Goal: Transaction & Acquisition: Purchase product/service

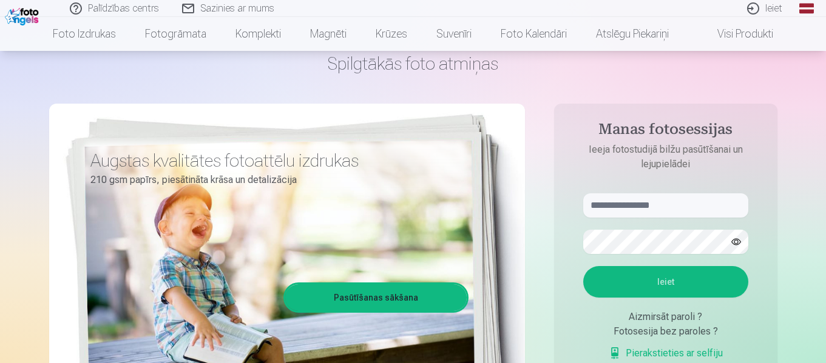
scroll to position [61, 0]
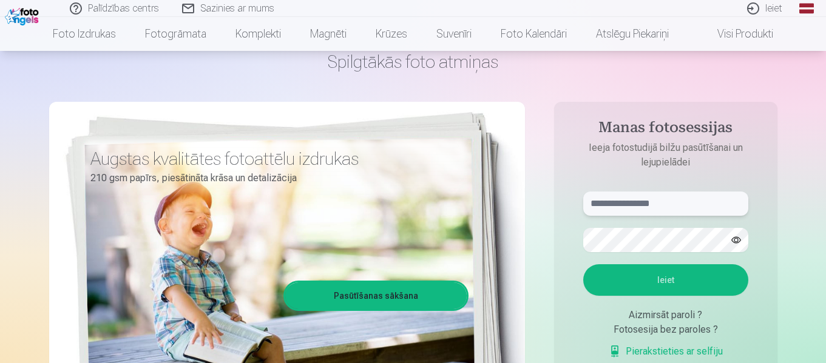
click at [600, 206] on input "text" at bounding box center [665, 204] width 165 height 24
type input "**********"
click at [638, 277] on button "Ieiet" at bounding box center [665, 281] width 165 height 32
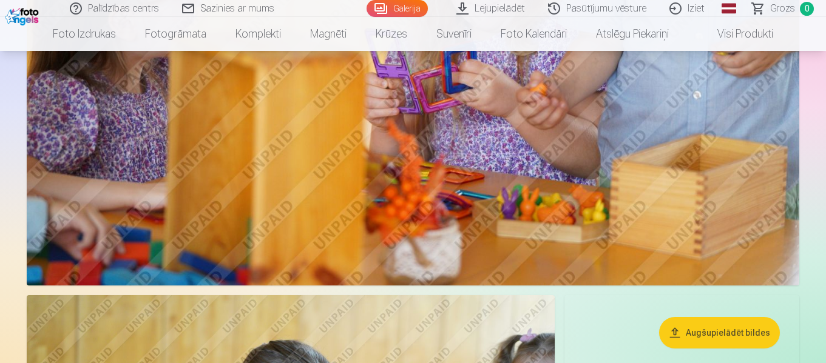
scroll to position [1274, 0]
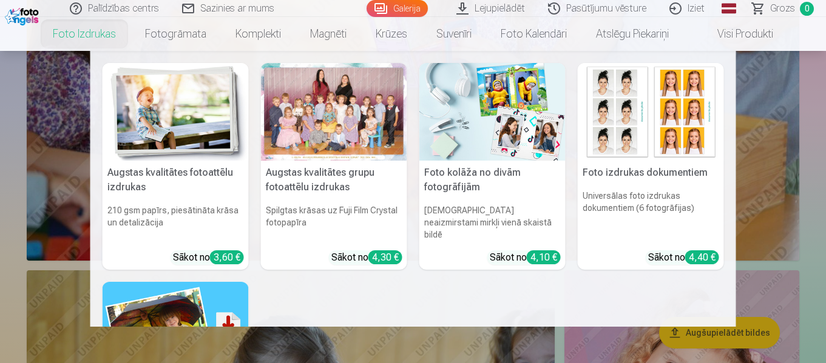
click at [96, 39] on link "Foto izdrukas" at bounding box center [84, 34] width 92 height 34
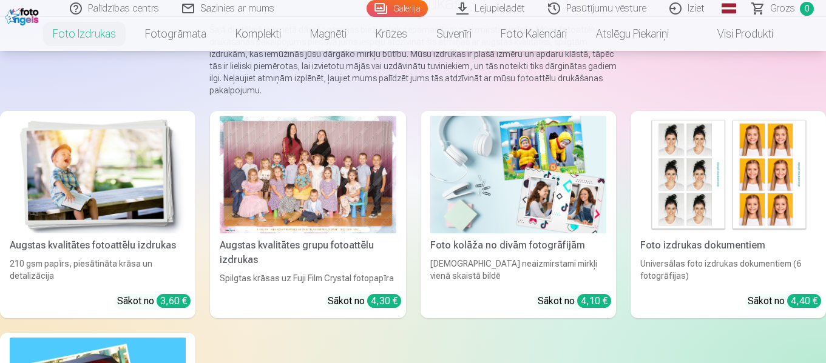
scroll to position [121, 0]
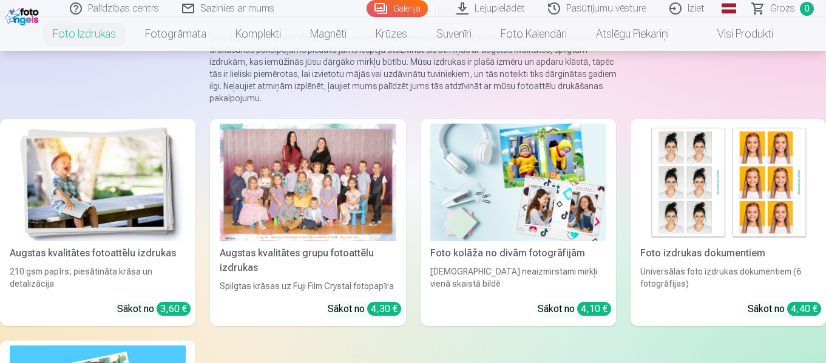
click at [319, 157] on div at bounding box center [308, 183] width 176 height 118
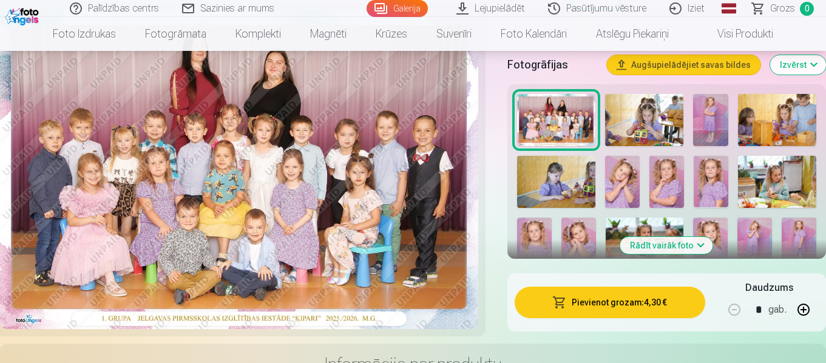
scroll to position [425, 0]
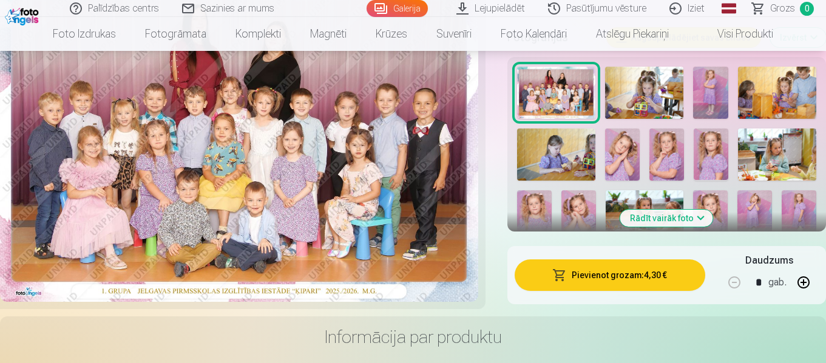
click at [596, 271] on button "Pievienot grozam : 4,30 €" at bounding box center [610, 276] width 191 height 32
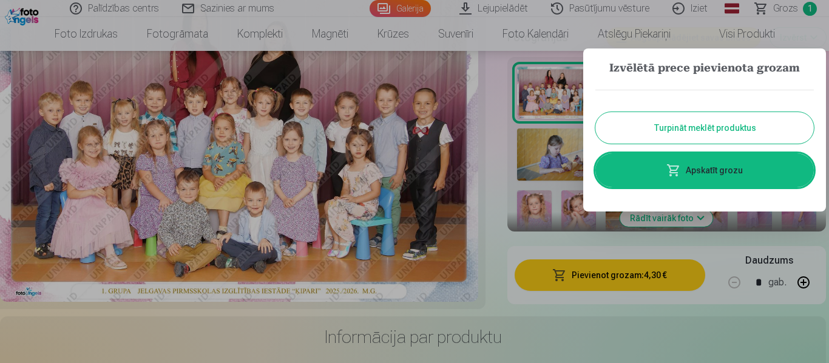
click at [655, 112] on div "Turpināt meklēt produktus Apskatīt grozu" at bounding box center [704, 139] width 218 height 122
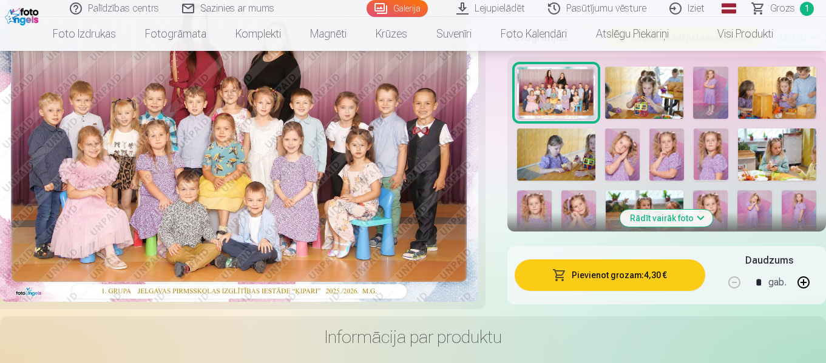
click at [633, 90] on img at bounding box center [644, 93] width 78 height 52
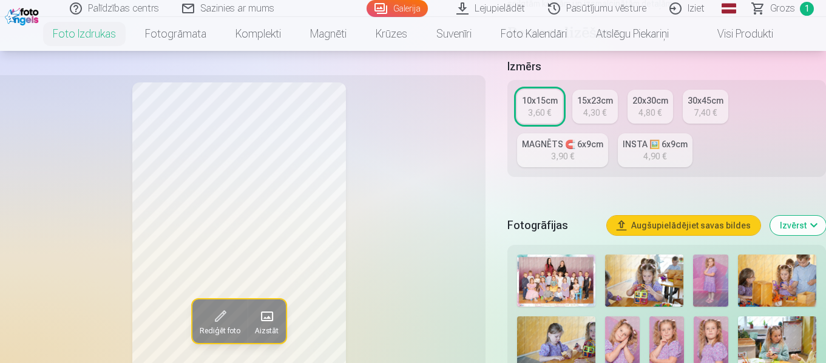
scroll to position [364, 0]
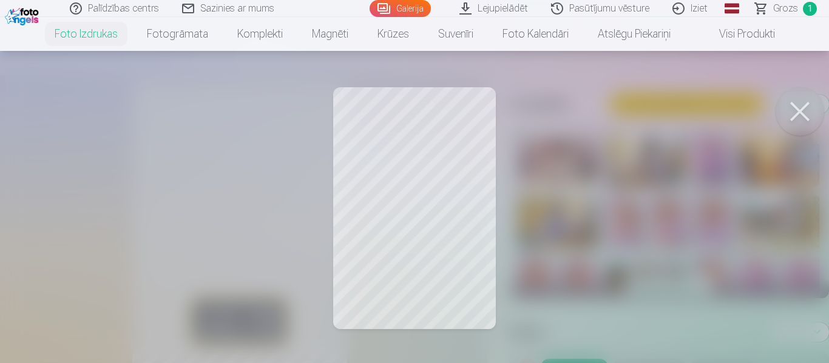
click at [787, 106] on button at bounding box center [799, 111] width 49 height 49
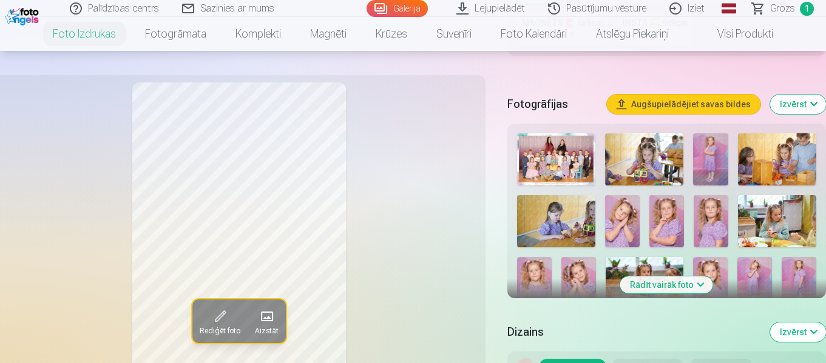
click at [710, 163] on img at bounding box center [710, 159] width 35 height 52
click at [674, 288] on button "Rādīt vairāk foto" at bounding box center [666, 285] width 93 height 17
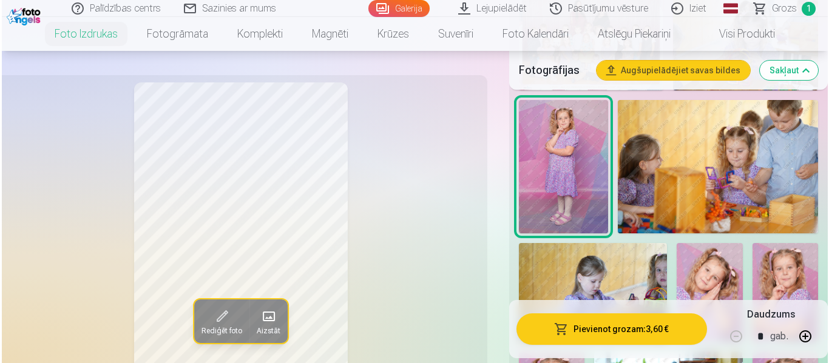
scroll to position [607, 0]
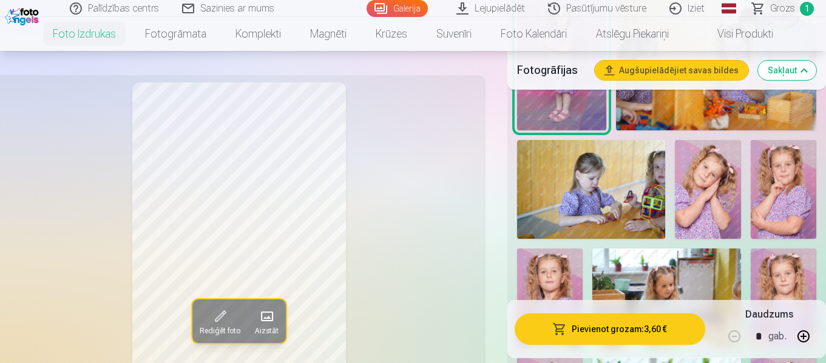
click at [617, 325] on button "Pievienot grozam : 3,60 €" at bounding box center [610, 330] width 191 height 32
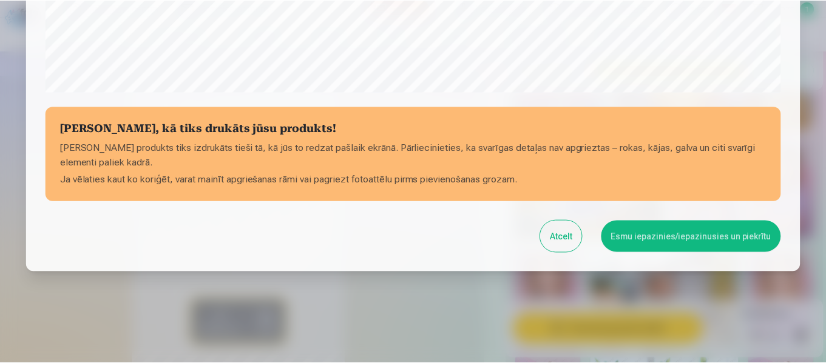
scroll to position [510, 0]
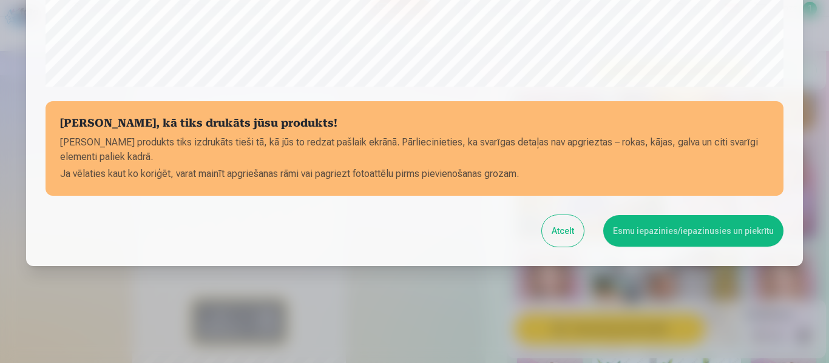
click at [646, 235] on button "Esmu iepazinies/iepazinusies un piekrītu" at bounding box center [693, 231] width 180 height 32
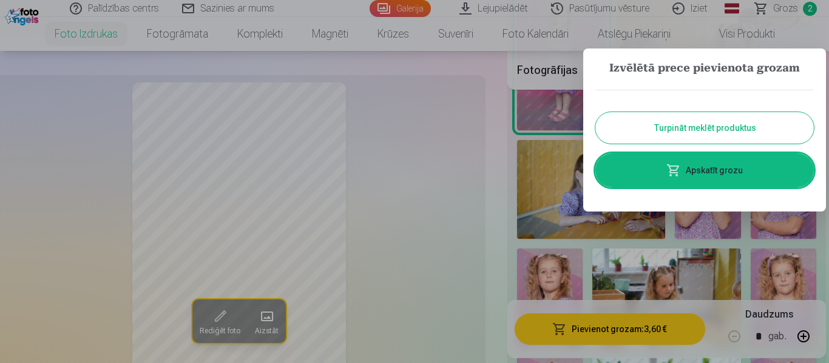
click at [721, 178] on link "Apskatīt grozu" at bounding box center [704, 171] width 218 height 34
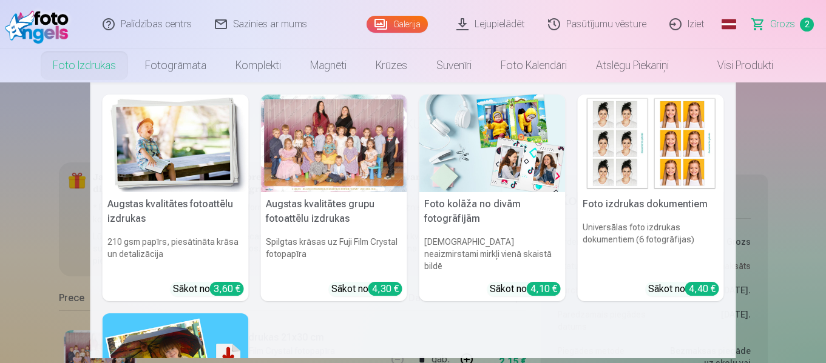
click at [65, 66] on link "Foto izdrukas" at bounding box center [84, 66] width 92 height 34
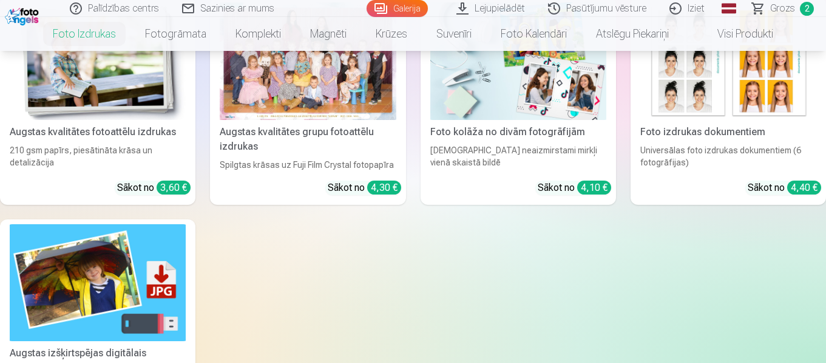
scroll to position [121, 0]
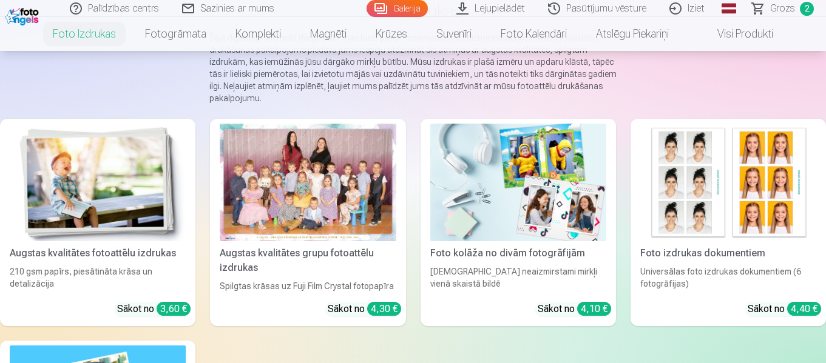
click at [145, 141] on img at bounding box center [98, 183] width 176 height 118
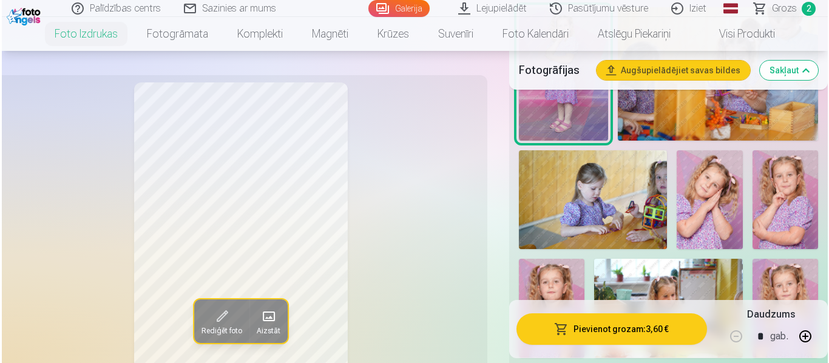
scroll to position [607, 0]
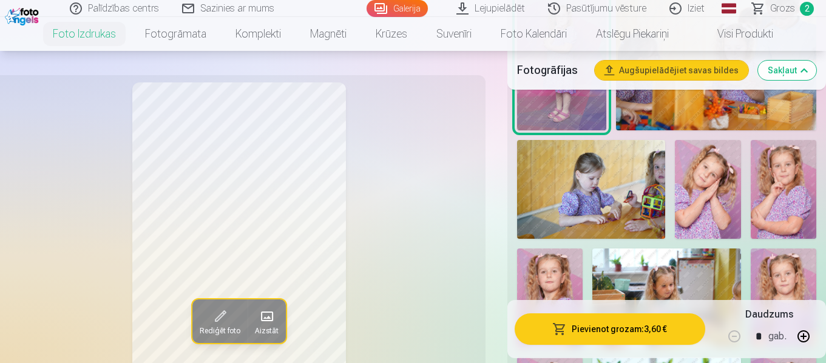
click at [705, 183] on img at bounding box center [708, 189] width 66 height 99
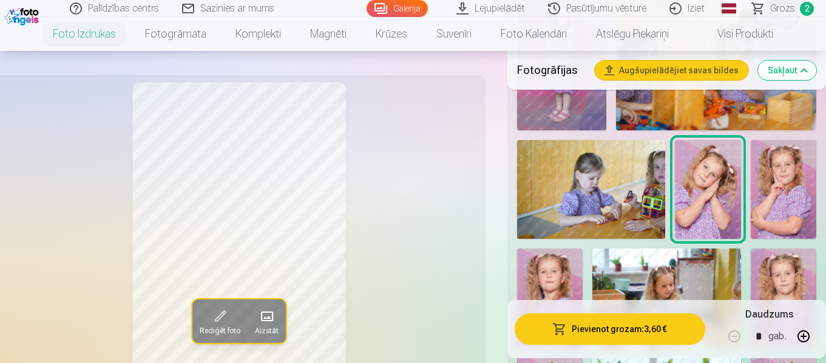
click at [807, 334] on button "button" at bounding box center [803, 336] width 29 height 29
click at [808, 335] on button "button" at bounding box center [803, 336] width 29 height 29
click at [640, 326] on button "Pievienot grozam : 14,40 €" at bounding box center [610, 330] width 191 height 32
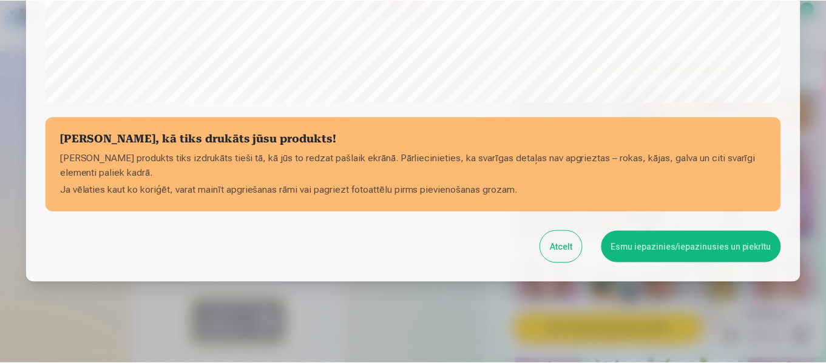
scroll to position [510, 0]
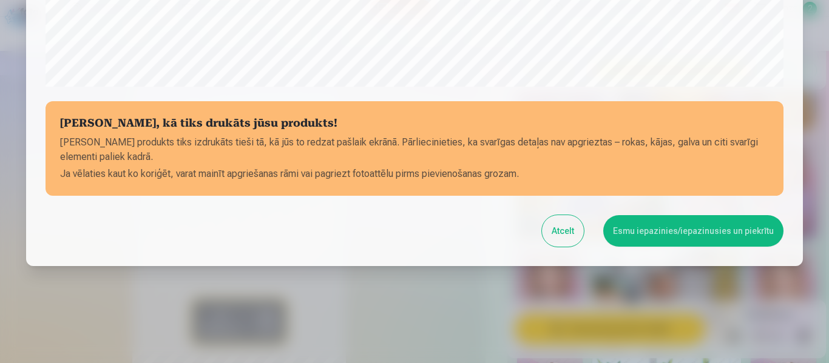
click at [688, 220] on button "Esmu iepazinies/iepazinusies un piekrītu" at bounding box center [693, 231] width 180 height 32
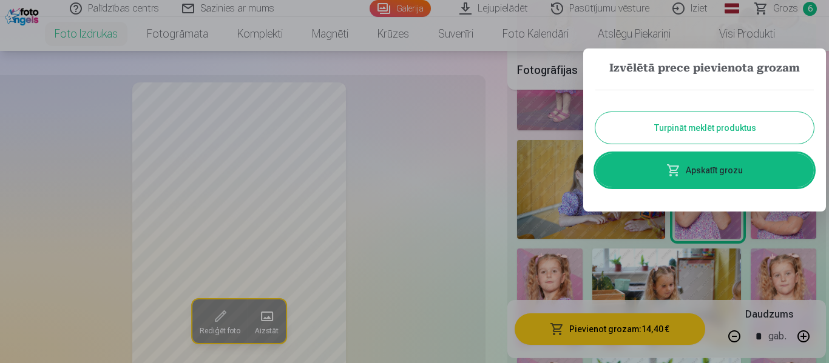
click at [712, 138] on button "Turpināt meklēt produktus" at bounding box center [704, 128] width 218 height 32
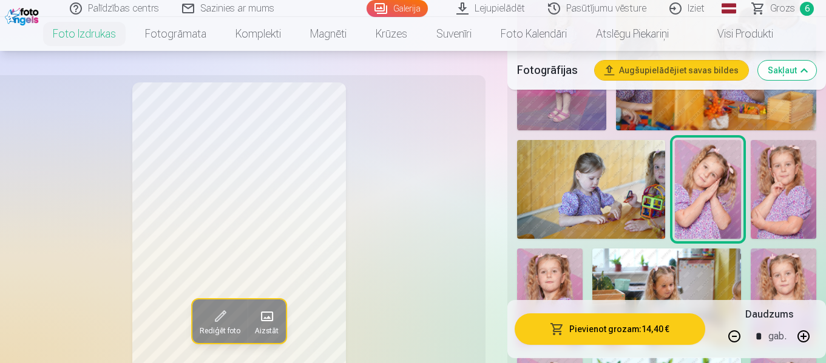
click at [786, 208] on img at bounding box center [784, 189] width 66 height 99
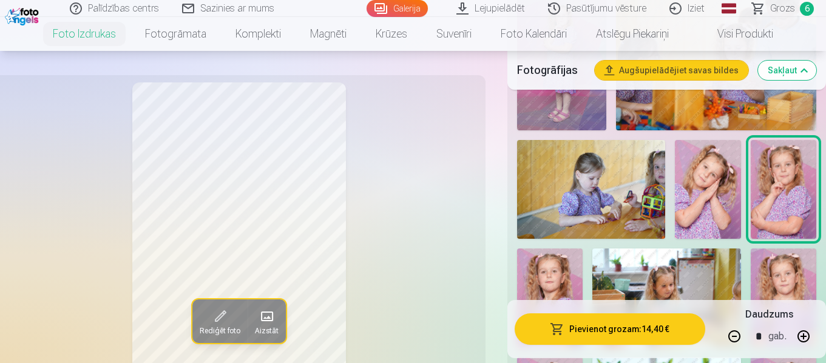
scroll to position [667, 0]
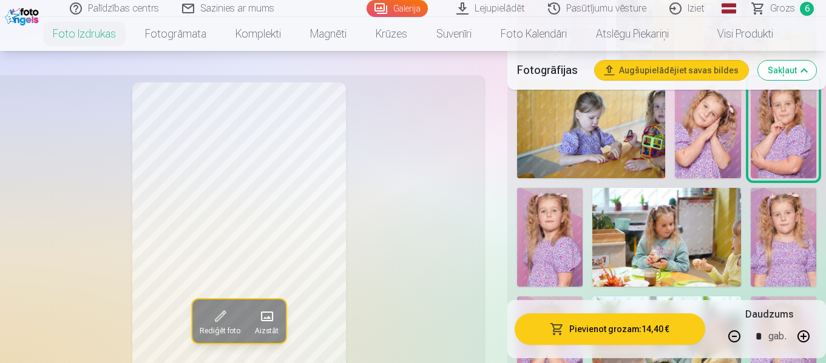
click at [572, 221] on img at bounding box center [550, 237] width 66 height 99
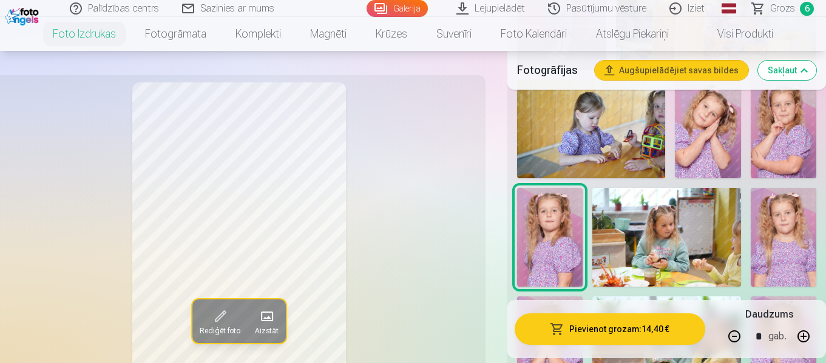
scroll to position [728, 0]
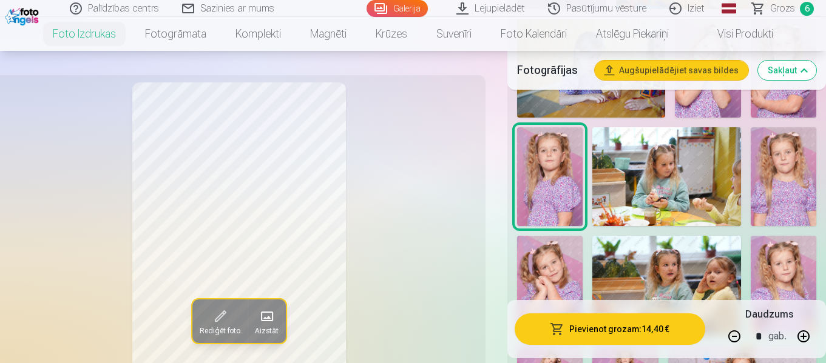
click at [658, 193] on img at bounding box center [666, 176] width 148 height 99
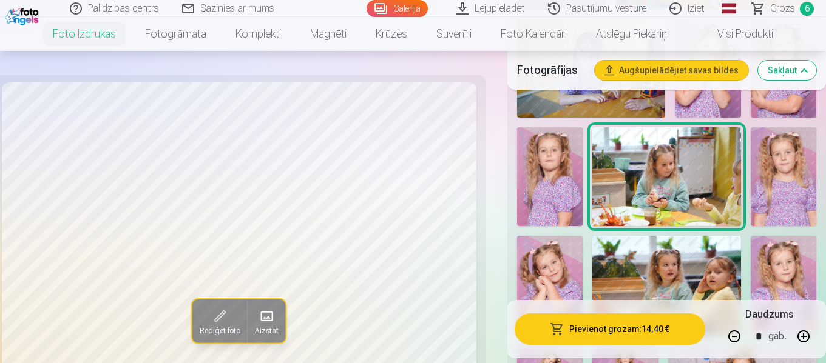
click at [772, 198] on img at bounding box center [784, 176] width 66 height 99
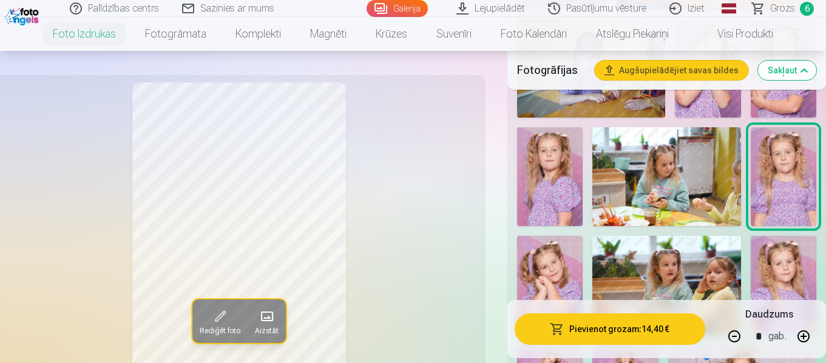
scroll to position [789, 0]
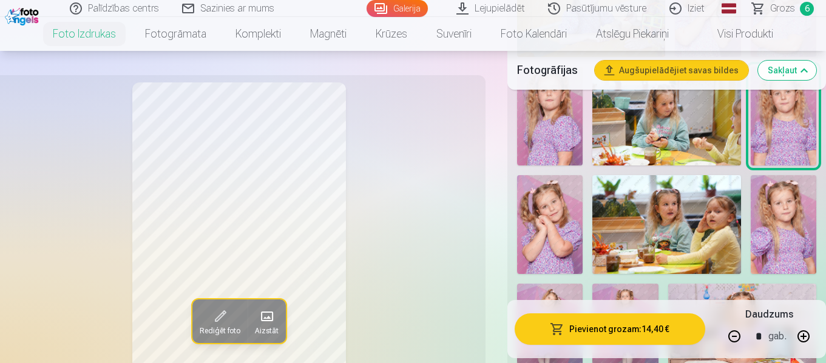
click at [535, 216] on img at bounding box center [550, 224] width 66 height 99
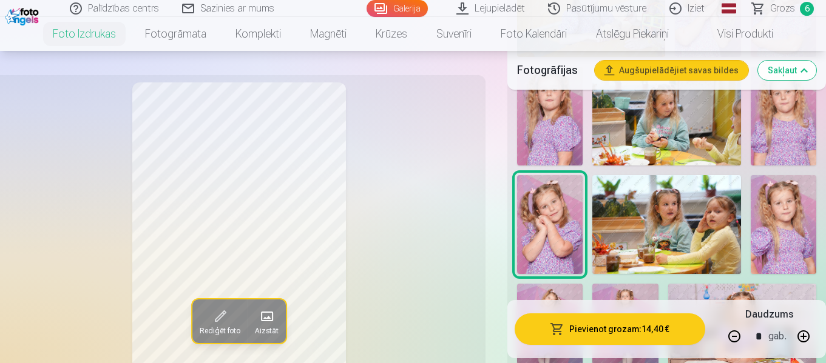
click at [761, 228] on img at bounding box center [784, 224] width 66 height 99
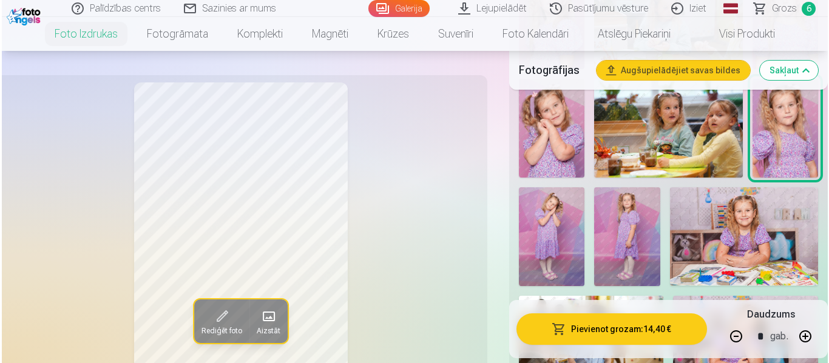
scroll to position [910, 0]
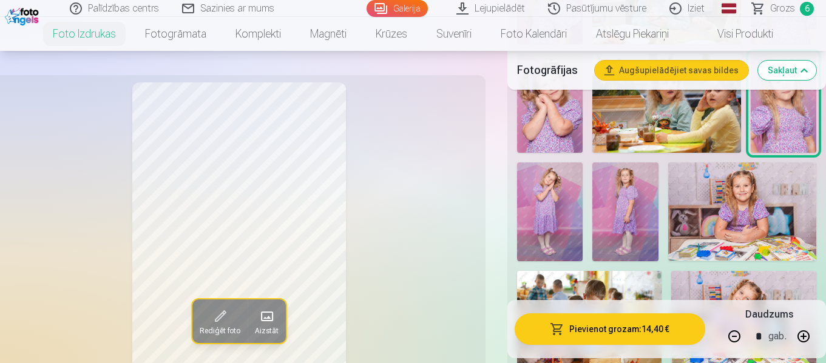
click at [729, 337] on button "button" at bounding box center [734, 336] width 29 height 29
click at [661, 319] on button "Pievienot grozam : 7,20 €" at bounding box center [610, 330] width 191 height 32
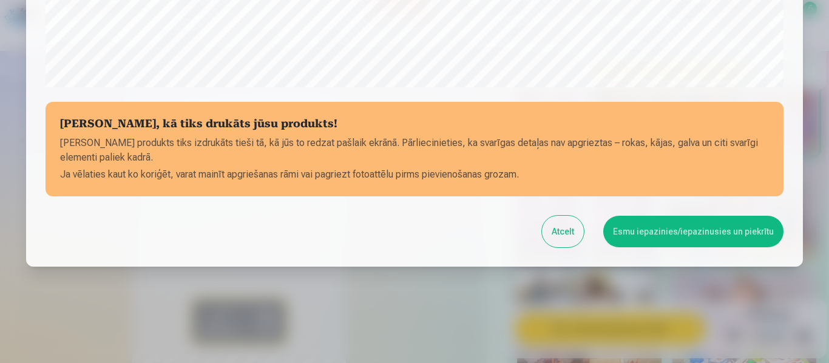
scroll to position [510, 0]
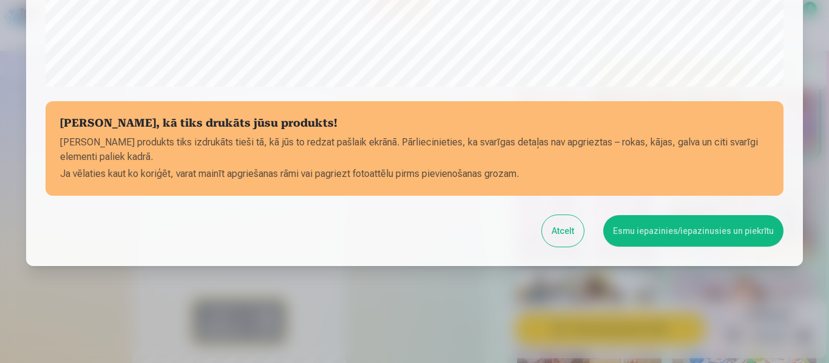
click at [695, 238] on button "Esmu iepazinies/iepazinusies un piekrītu" at bounding box center [693, 231] width 180 height 32
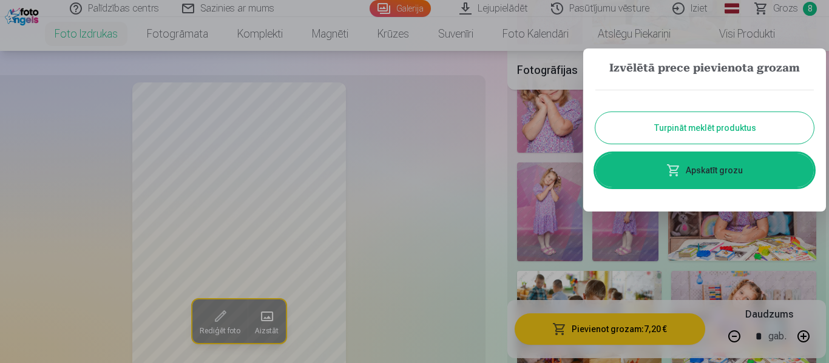
click at [709, 128] on button "Turpināt meklēt produktus" at bounding box center [704, 128] width 218 height 32
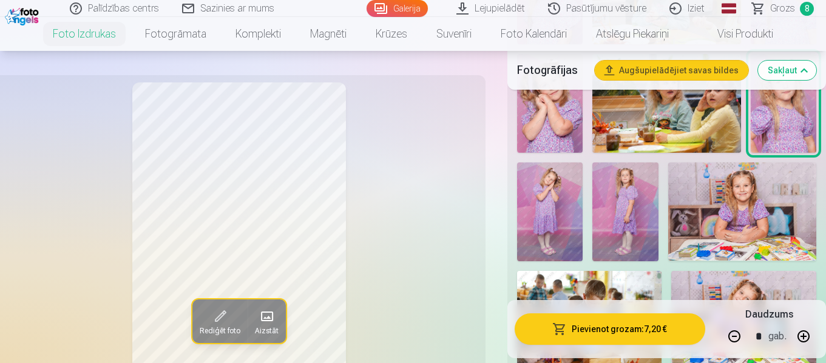
click at [553, 201] on img at bounding box center [550, 212] width 66 height 99
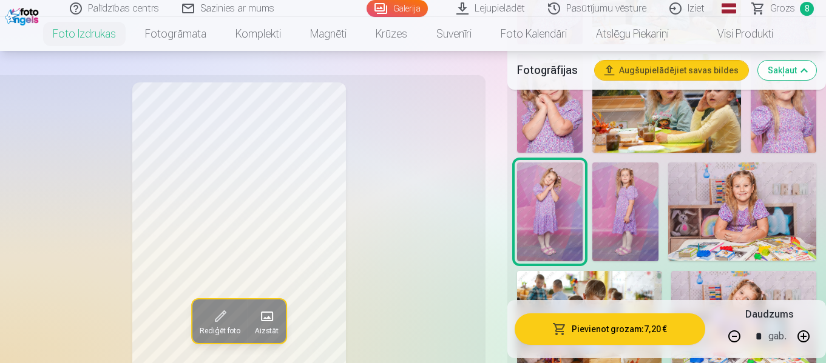
click at [735, 332] on button "button" at bounding box center [734, 336] width 29 height 29
type input "*"
click at [672, 324] on button "Pievienot grozam : 3,60 €" at bounding box center [610, 330] width 191 height 32
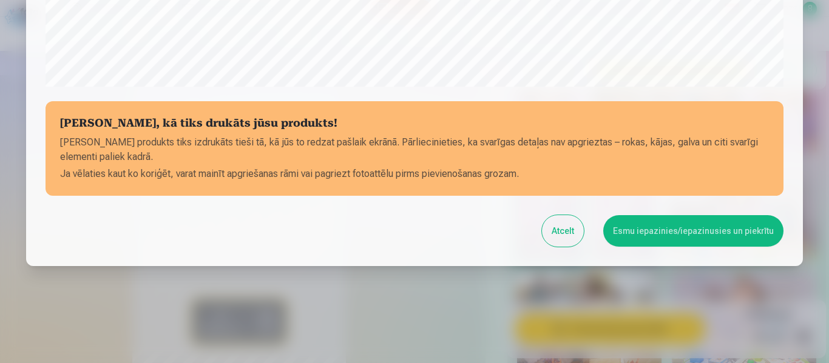
click at [669, 239] on button "Esmu iepazinies/iepazinusies un piekrītu" at bounding box center [693, 231] width 180 height 32
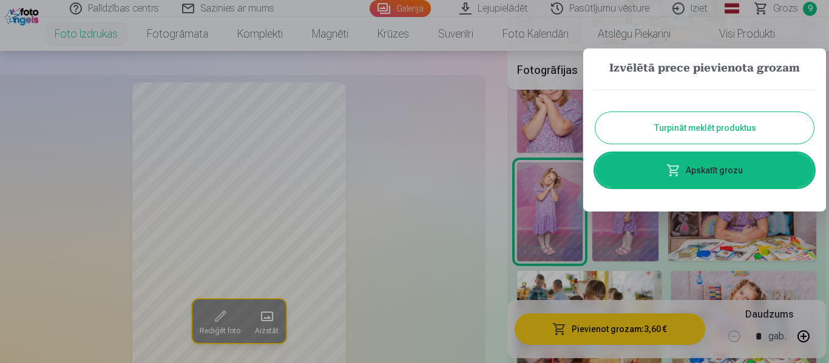
click at [718, 124] on button "Turpināt meklēt produktus" at bounding box center [704, 128] width 218 height 32
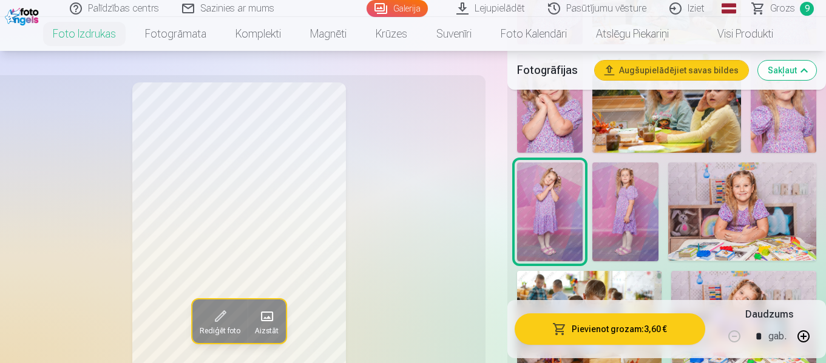
click at [648, 205] on img at bounding box center [625, 212] width 66 height 99
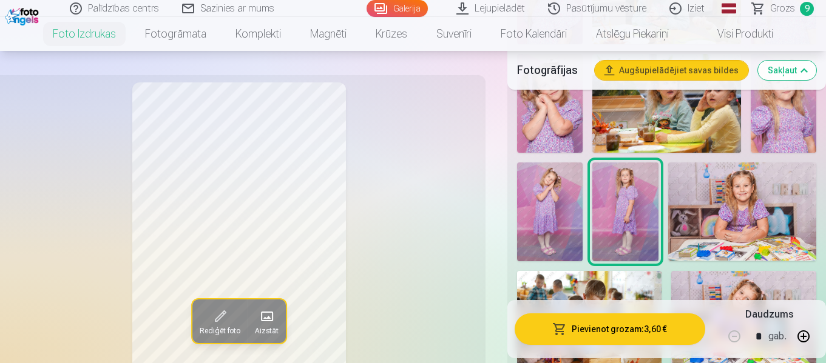
click at [731, 237] on img at bounding box center [742, 212] width 148 height 99
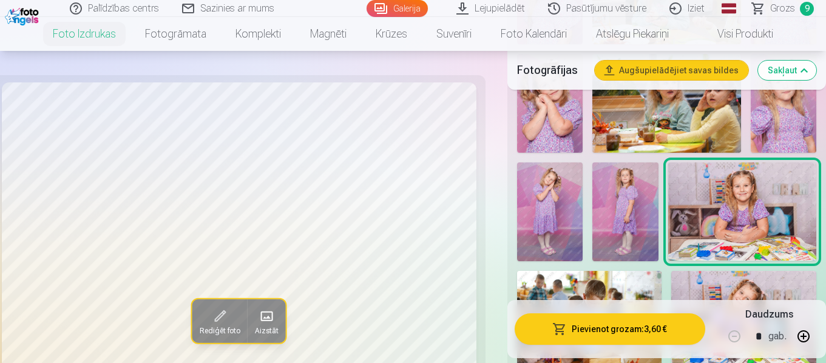
click at [661, 320] on button "Pievienot grozam : 3,60 €" at bounding box center [610, 330] width 191 height 32
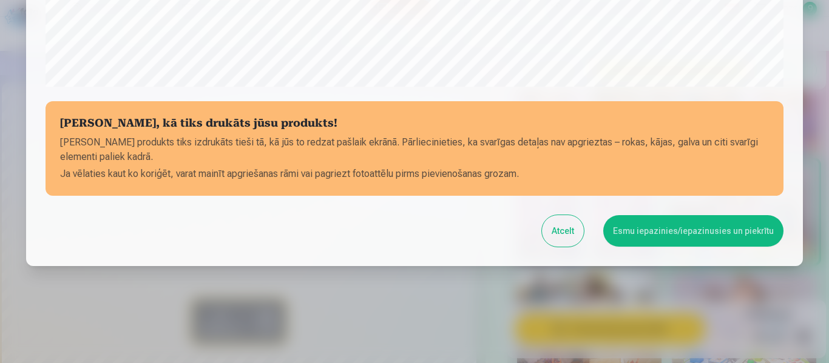
click at [647, 244] on button "Esmu iepazinies/iepazinusies un piekrītu" at bounding box center [693, 231] width 180 height 32
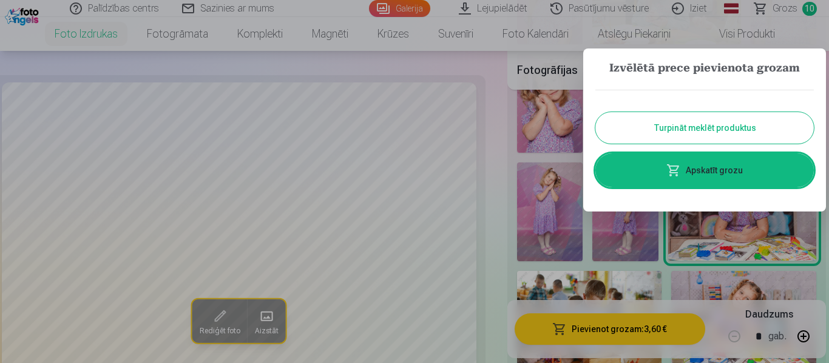
click at [717, 140] on button "Turpināt meklēt produktus" at bounding box center [704, 128] width 218 height 32
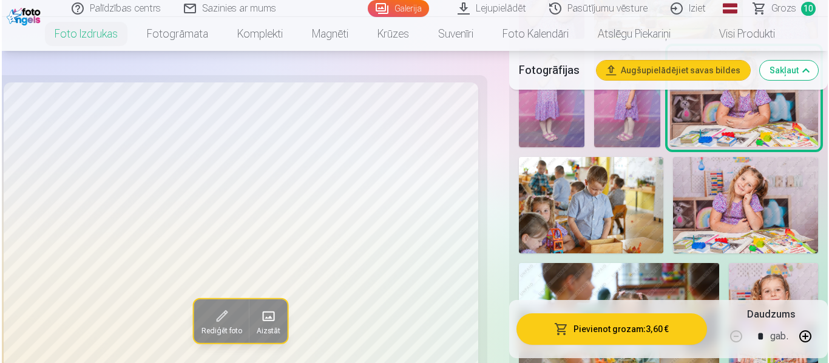
scroll to position [1032, 0]
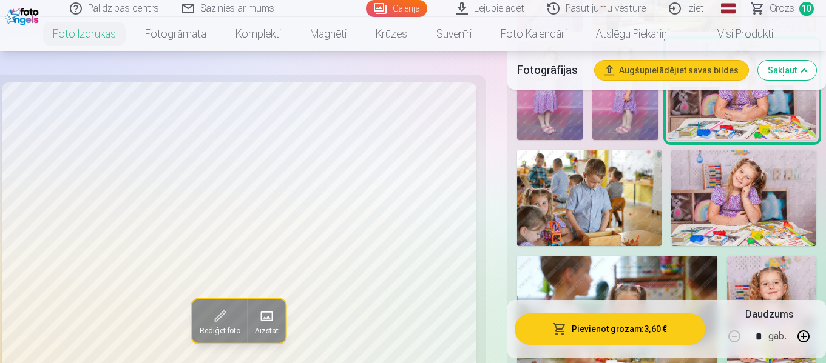
click at [638, 203] on img at bounding box center [589, 198] width 145 height 96
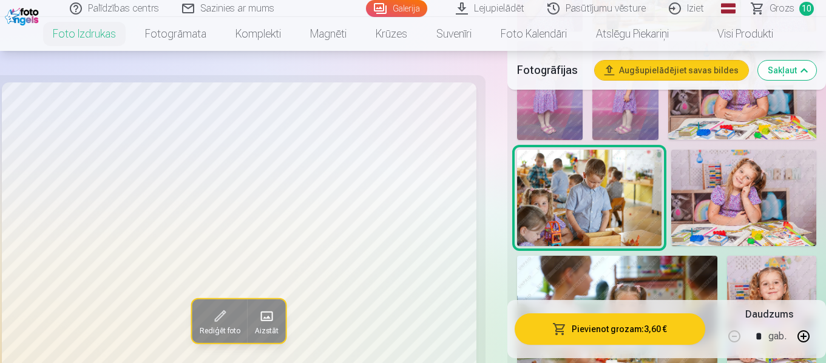
click at [708, 231] on img at bounding box center [743, 198] width 145 height 96
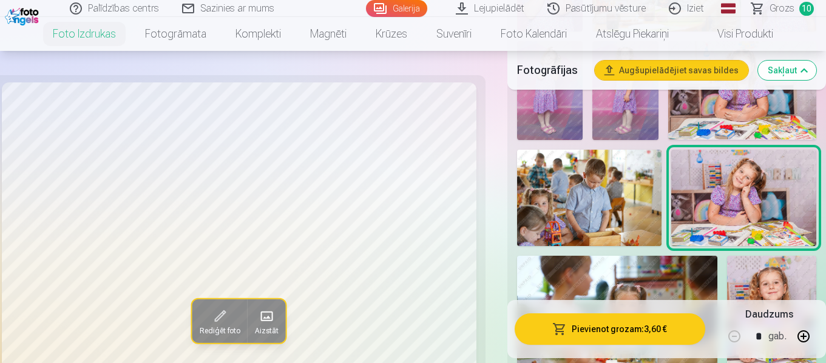
click at [644, 322] on button "Pievienot grozam : 3,60 €" at bounding box center [610, 330] width 191 height 32
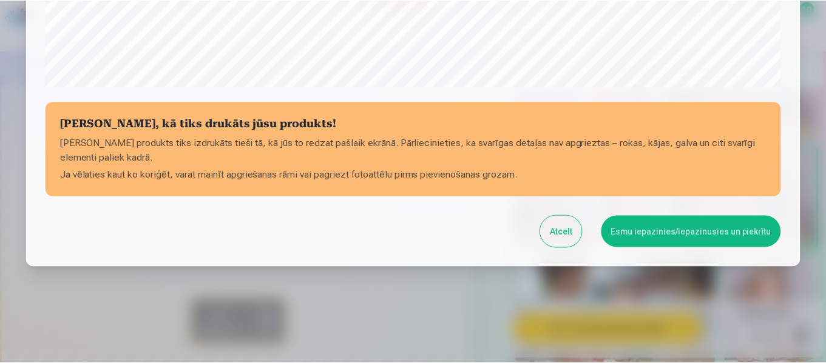
scroll to position [510, 0]
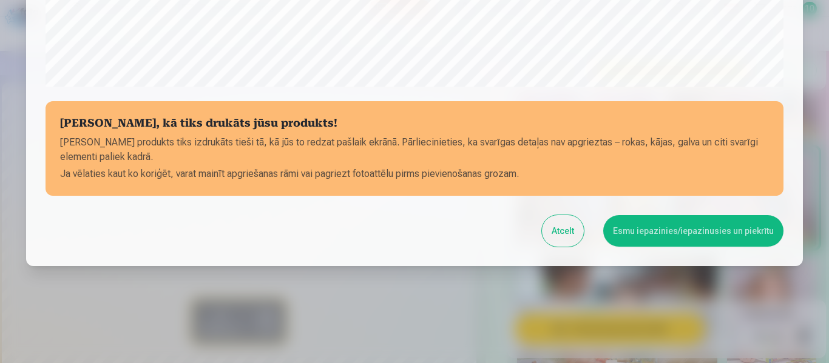
click at [672, 231] on button "Esmu iepazinies/iepazinusies un piekrītu" at bounding box center [693, 231] width 180 height 32
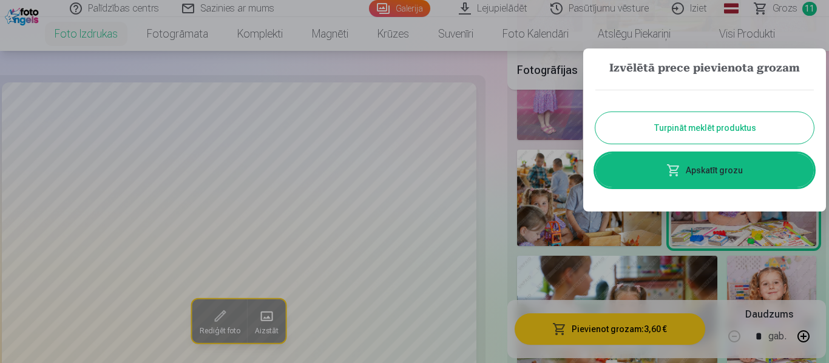
click at [701, 135] on button "Turpināt meklēt produktus" at bounding box center [704, 128] width 218 height 32
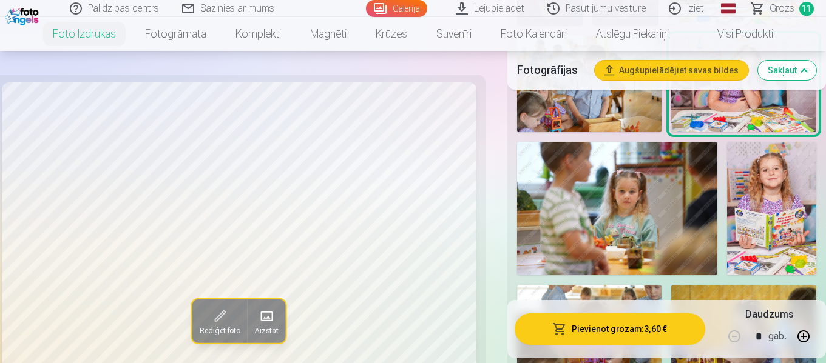
scroll to position [1153, 0]
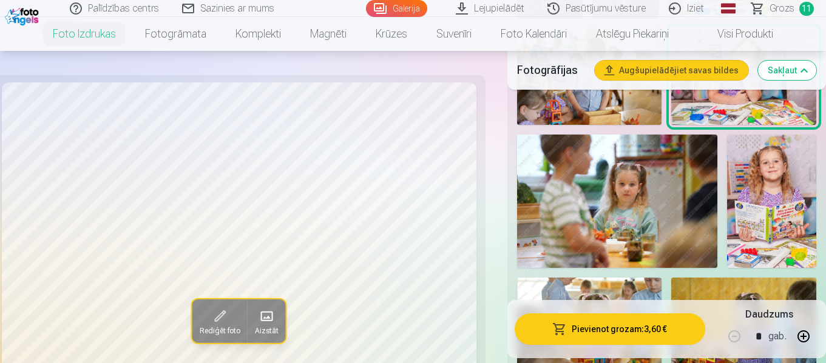
click at [685, 175] on img at bounding box center [617, 201] width 200 height 133
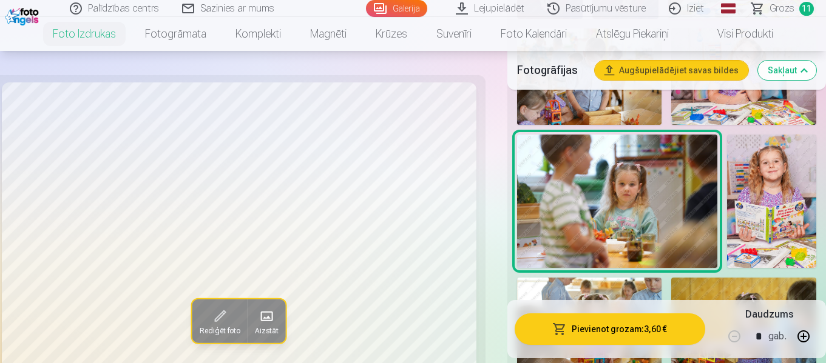
click at [761, 189] on img at bounding box center [771, 201] width 89 height 133
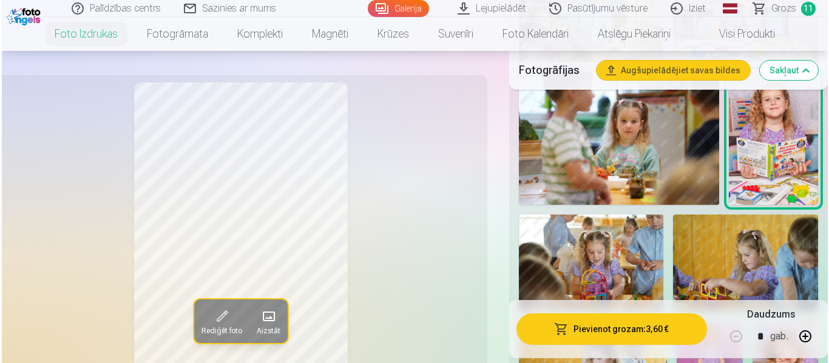
scroll to position [1274, 0]
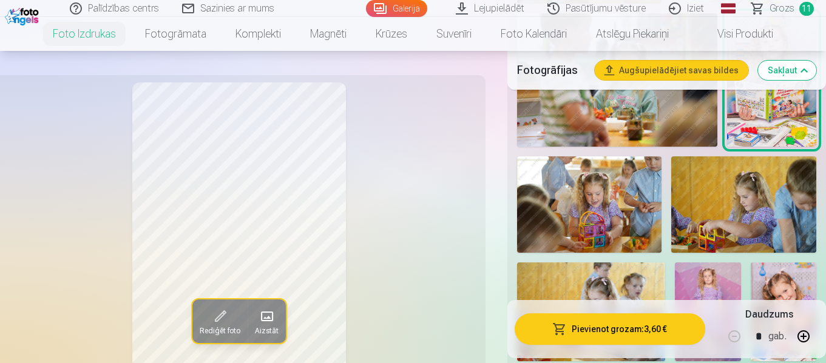
click at [660, 321] on button "Pievienot grozam : 3,60 €" at bounding box center [610, 330] width 191 height 32
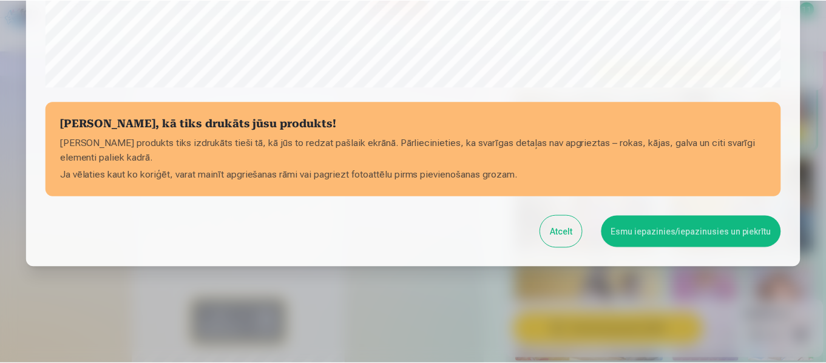
scroll to position [510, 0]
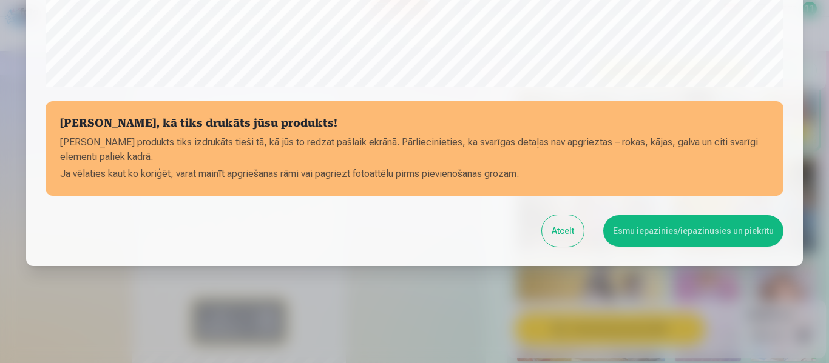
click at [674, 238] on button "Esmu iepazinies/iepazinusies un piekrītu" at bounding box center [693, 231] width 180 height 32
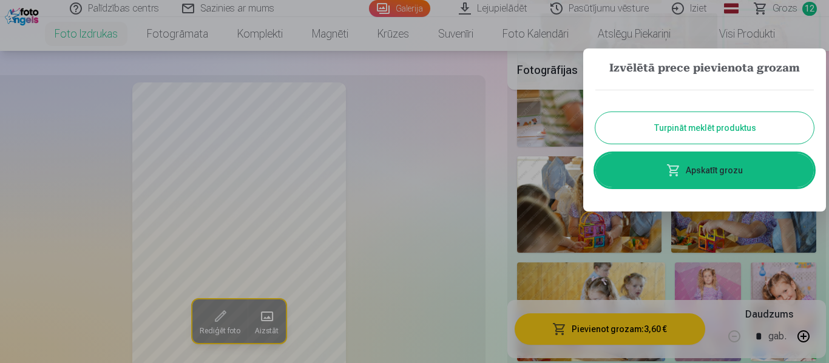
click at [687, 131] on button "Turpināt meklēt produktus" at bounding box center [704, 128] width 218 height 32
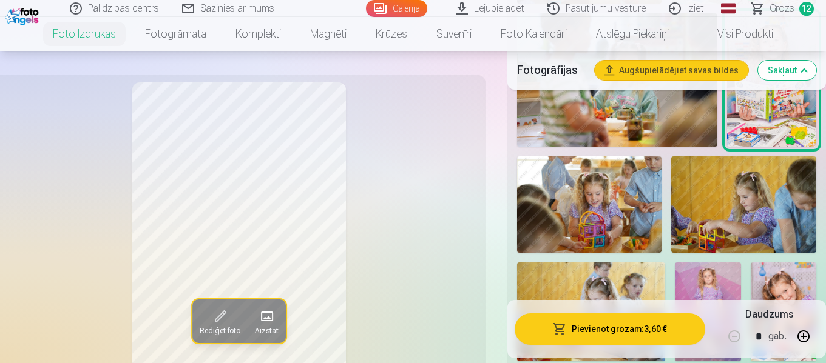
click at [634, 203] on img at bounding box center [589, 205] width 145 height 96
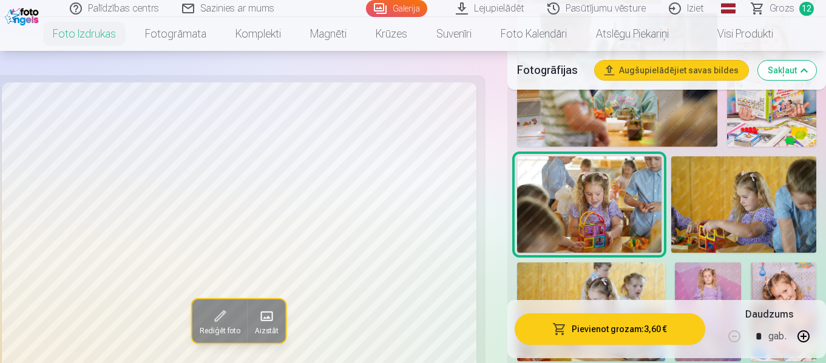
click at [690, 220] on img at bounding box center [743, 205] width 145 height 96
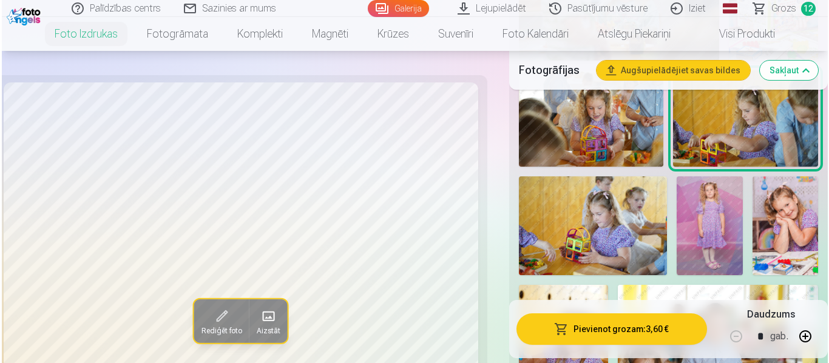
scroll to position [1396, 0]
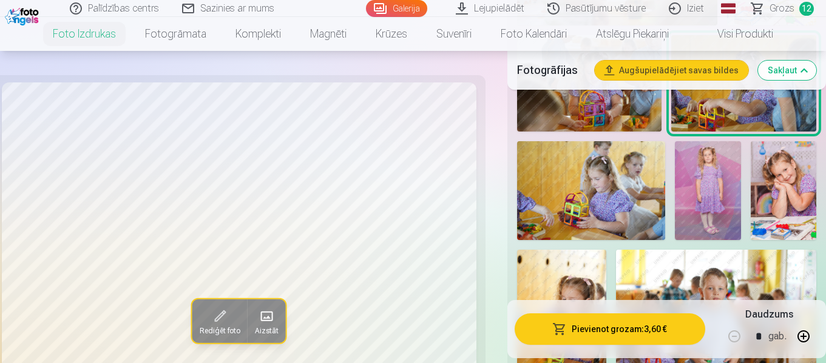
click at [645, 200] on img at bounding box center [591, 190] width 148 height 99
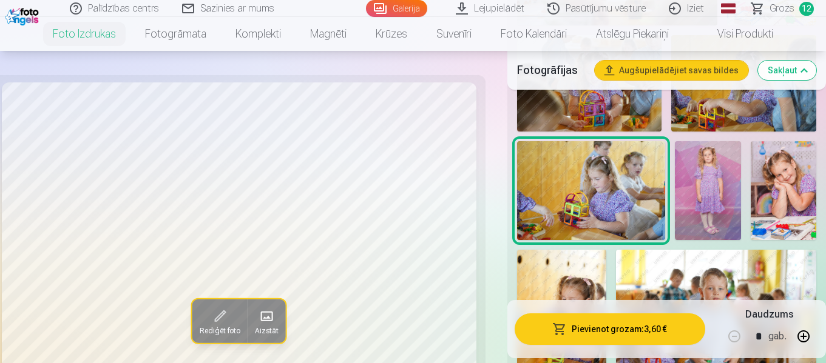
click at [692, 195] on img at bounding box center [708, 190] width 66 height 99
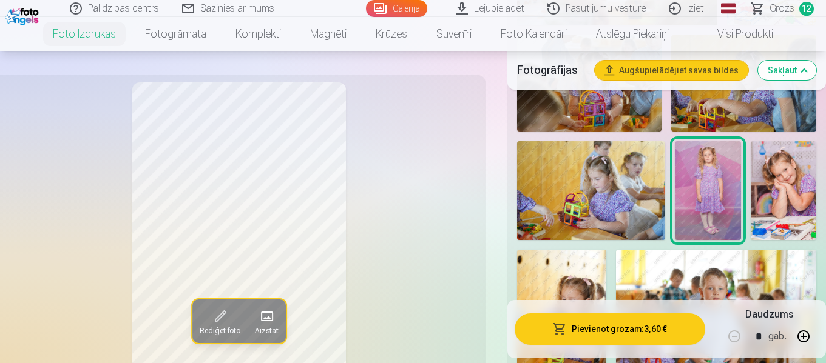
click at [773, 193] on img at bounding box center [784, 190] width 66 height 99
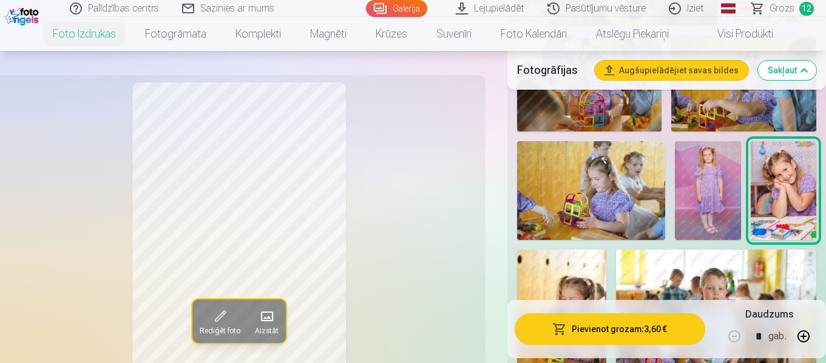
click at [663, 314] on div "Pievienot grozam : 3,60 € Daudzums * gab." at bounding box center [666, 329] width 319 height 58
click at [667, 328] on button "Pievienot grozam : 3,60 €" at bounding box center [610, 330] width 191 height 32
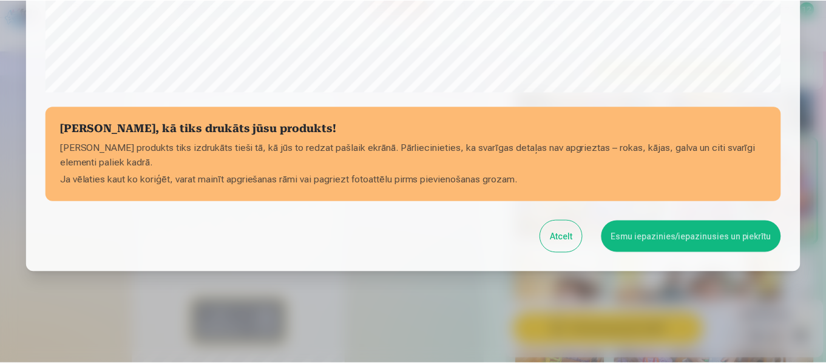
scroll to position [510, 0]
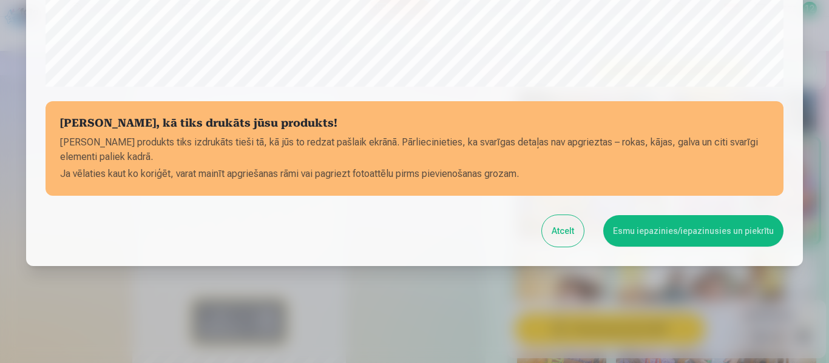
click at [651, 234] on button "Esmu iepazinies/iepazinusies un piekrītu" at bounding box center [693, 231] width 180 height 32
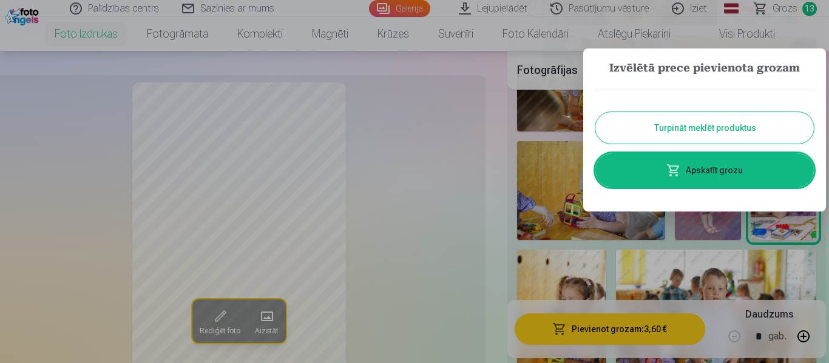
click at [672, 127] on button "Turpināt meklēt produktus" at bounding box center [704, 128] width 218 height 32
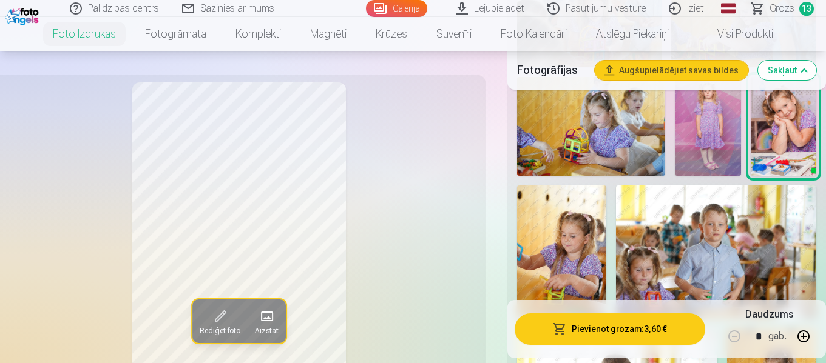
scroll to position [1517, 0]
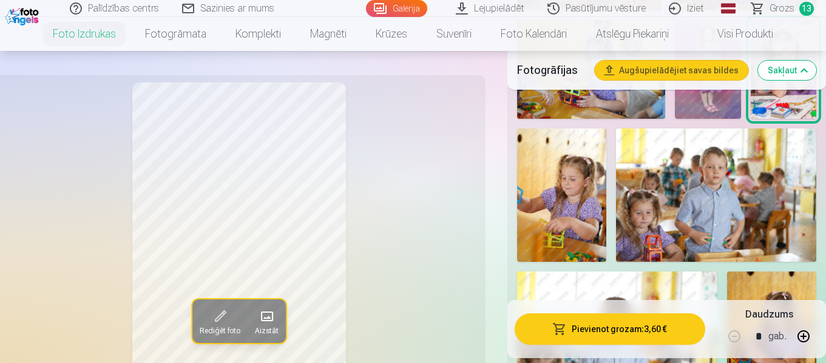
click at [598, 197] on img at bounding box center [561, 195] width 89 height 133
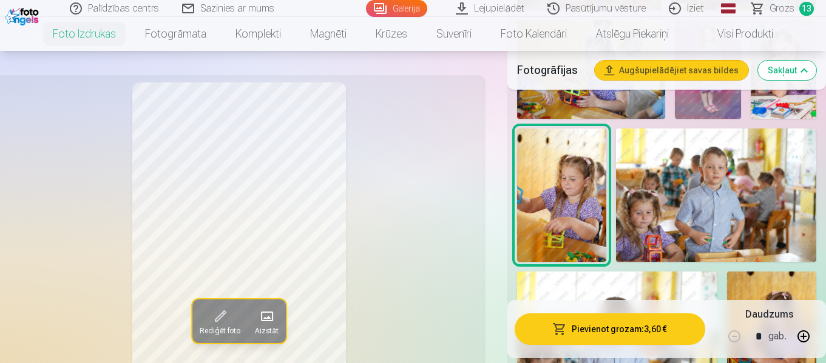
click at [655, 203] on img at bounding box center [716, 195] width 200 height 133
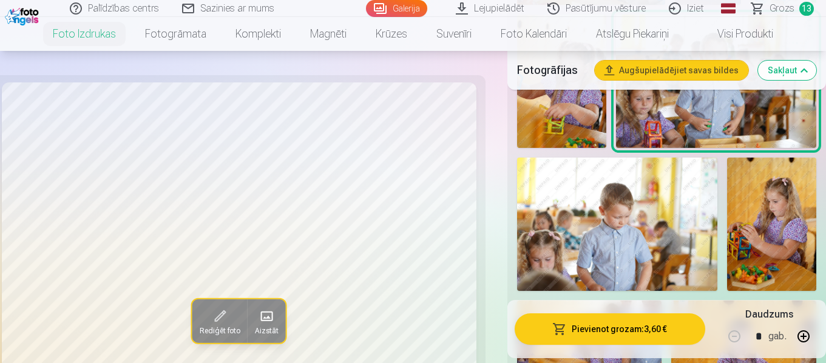
scroll to position [1638, 0]
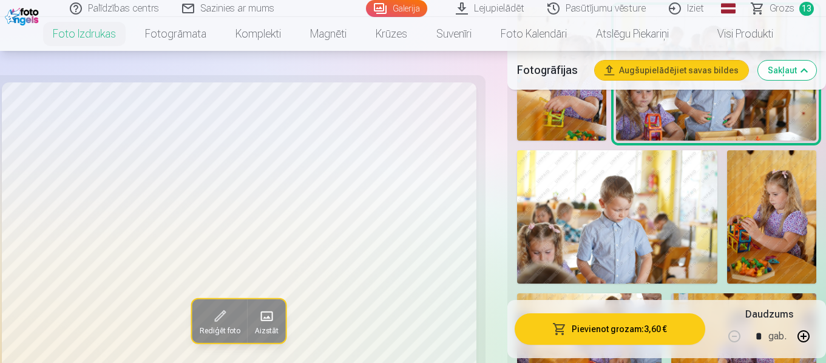
click at [649, 206] on img at bounding box center [617, 216] width 200 height 133
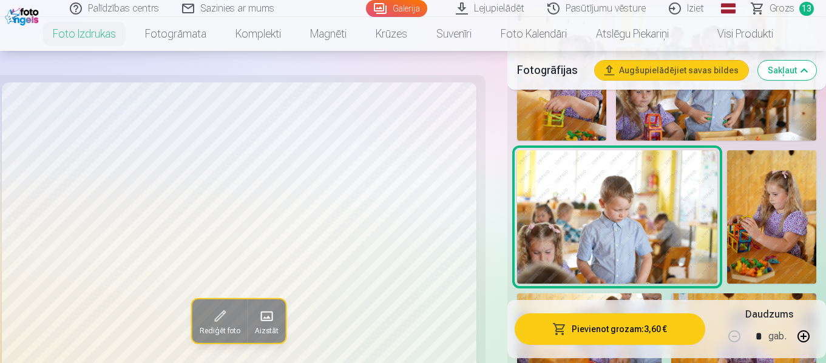
click at [740, 211] on img at bounding box center [771, 216] width 89 height 133
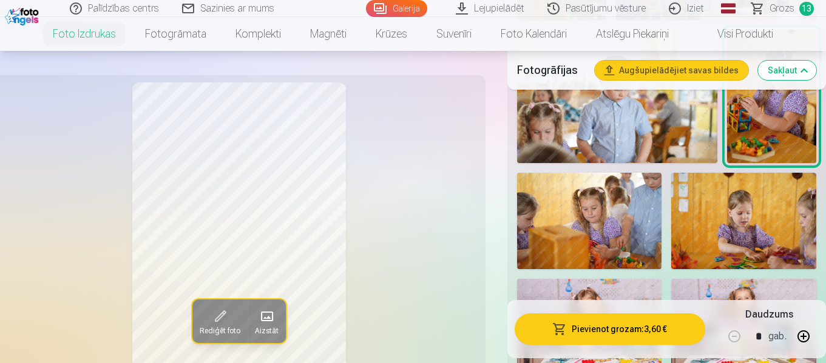
scroll to position [1760, 0]
click at [624, 205] on img at bounding box center [589, 220] width 145 height 96
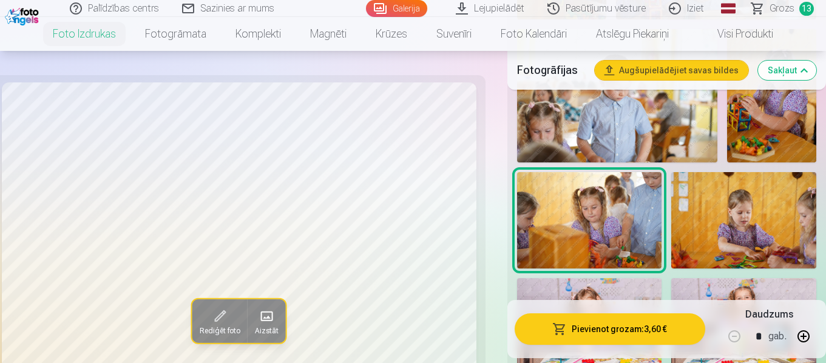
click at [728, 218] on img at bounding box center [743, 220] width 145 height 96
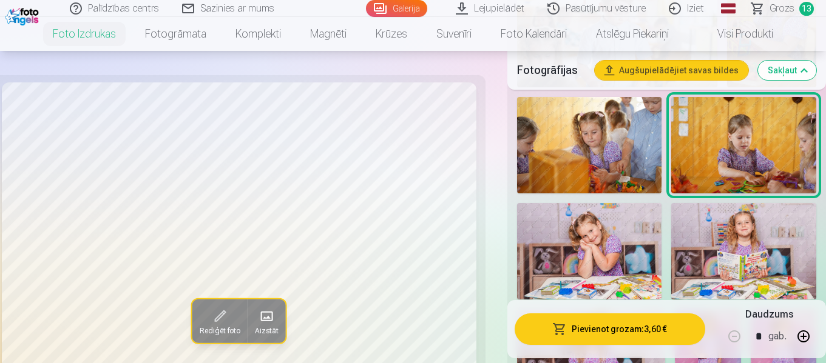
scroll to position [1881, 0]
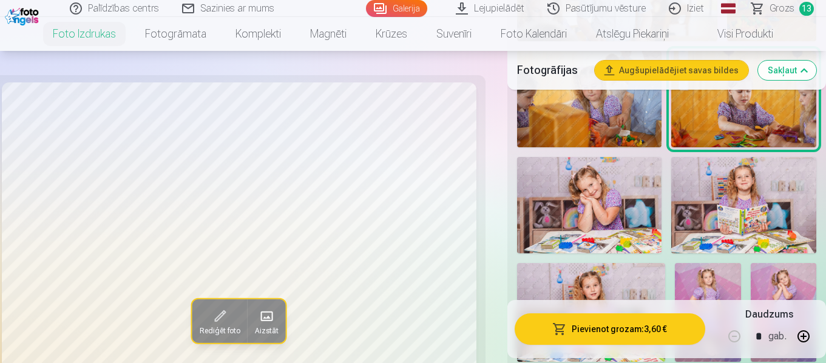
click at [640, 204] on img at bounding box center [589, 205] width 145 height 96
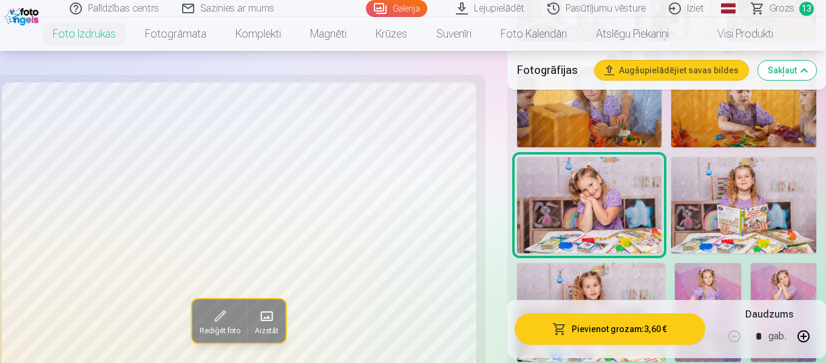
click at [709, 212] on img at bounding box center [743, 205] width 145 height 96
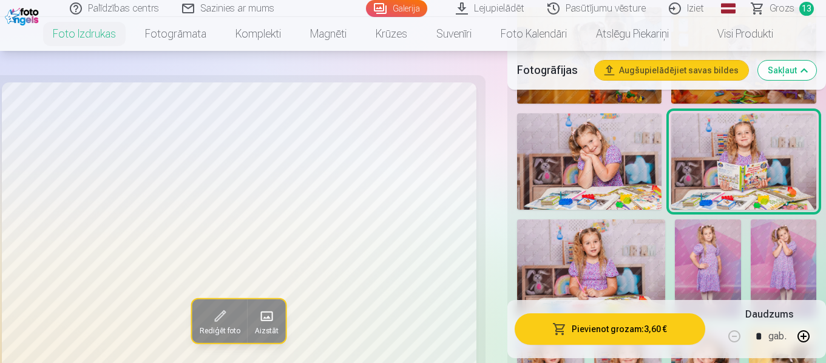
scroll to position [1942, 0]
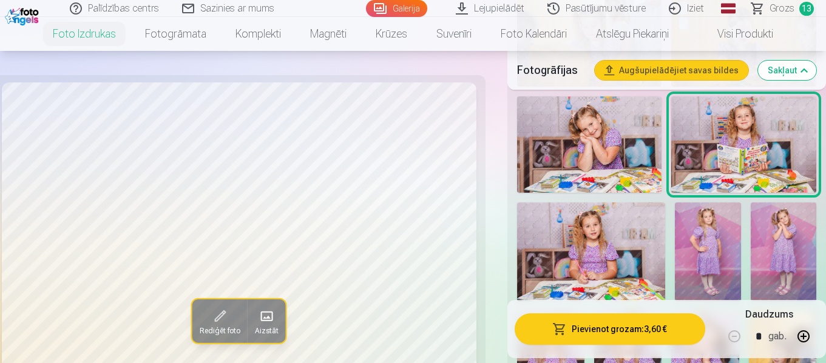
click at [645, 218] on img at bounding box center [591, 252] width 148 height 99
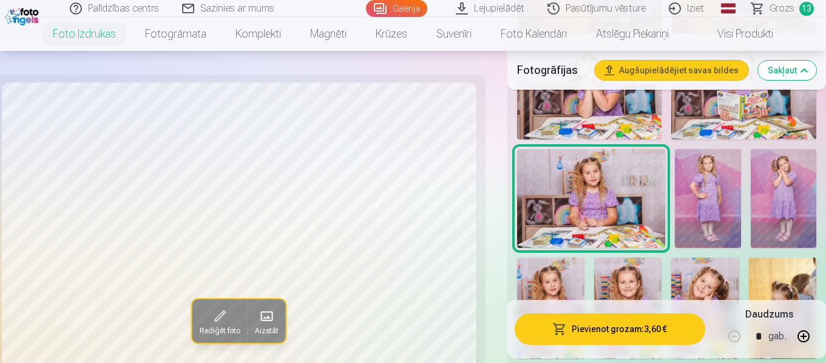
scroll to position [2002, 0]
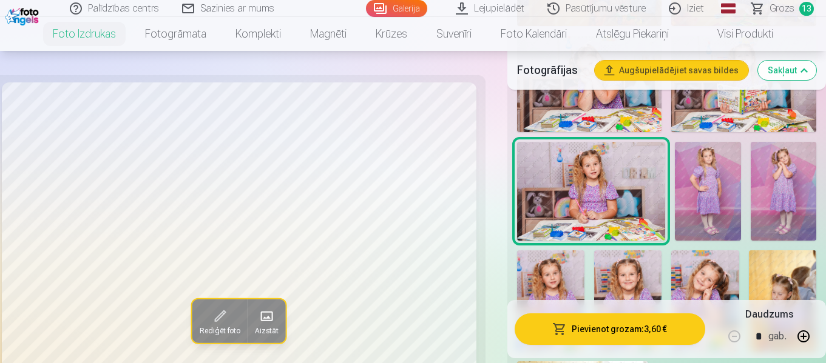
click at [695, 197] on img at bounding box center [708, 191] width 66 height 99
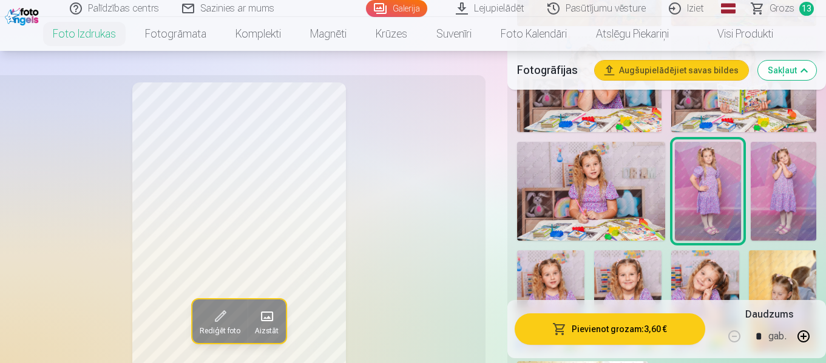
click at [780, 193] on img at bounding box center [784, 191] width 66 height 99
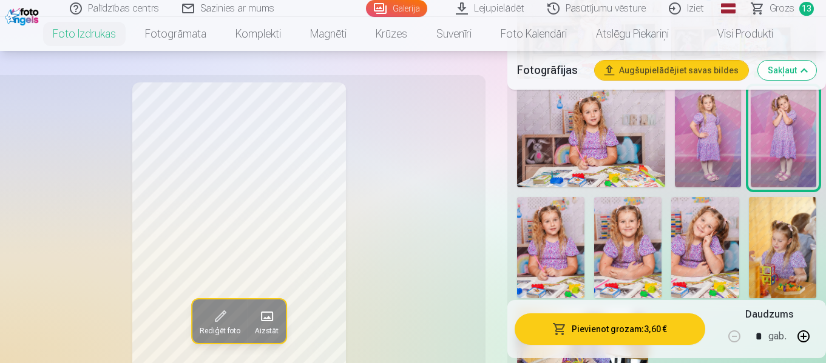
scroll to position [2063, 0]
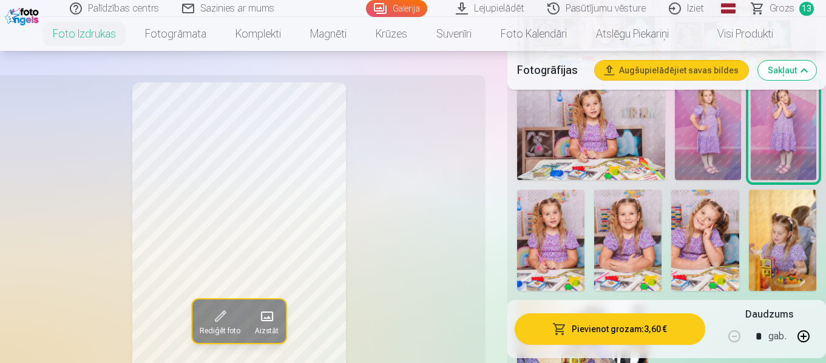
click at [562, 234] on img at bounding box center [550, 240] width 67 height 101
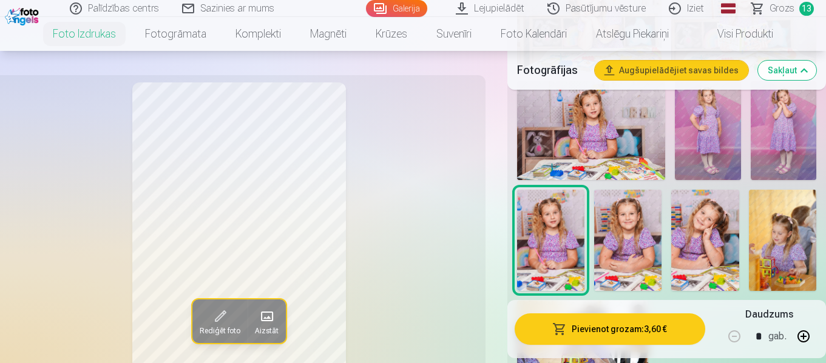
click at [618, 241] on img at bounding box center [627, 240] width 67 height 101
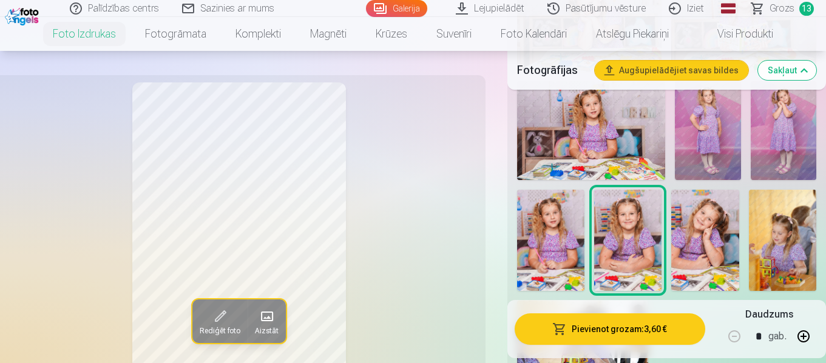
click at [694, 255] on img at bounding box center [704, 240] width 67 height 101
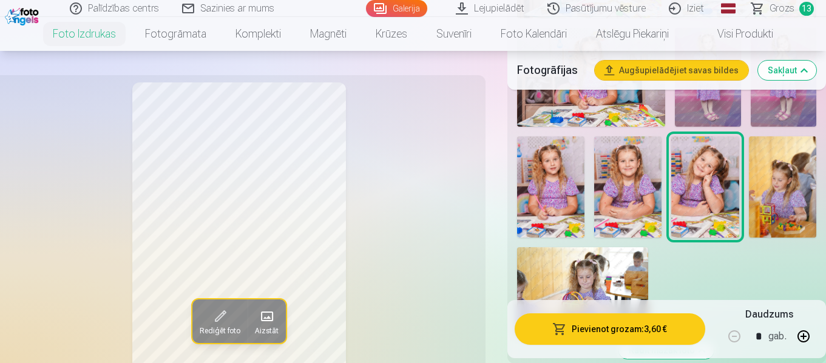
scroll to position [2124, 0]
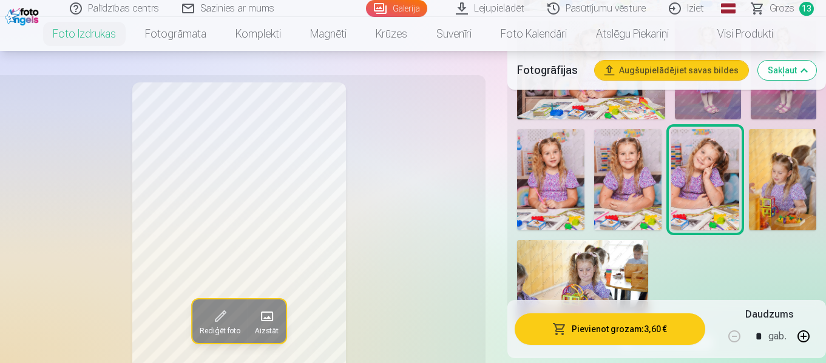
click at [762, 203] on img at bounding box center [782, 179] width 67 height 101
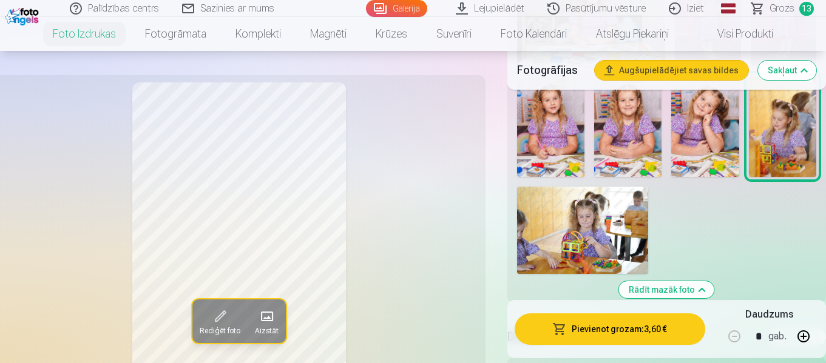
scroll to position [2185, 0]
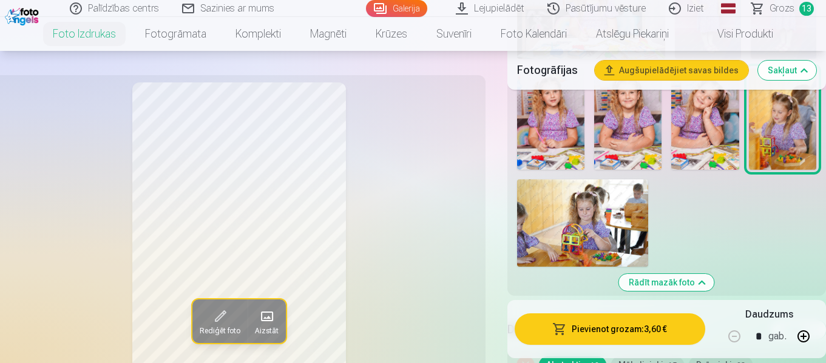
click at [602, 226] on img at bounding box center [582, 223] width 131 height 87
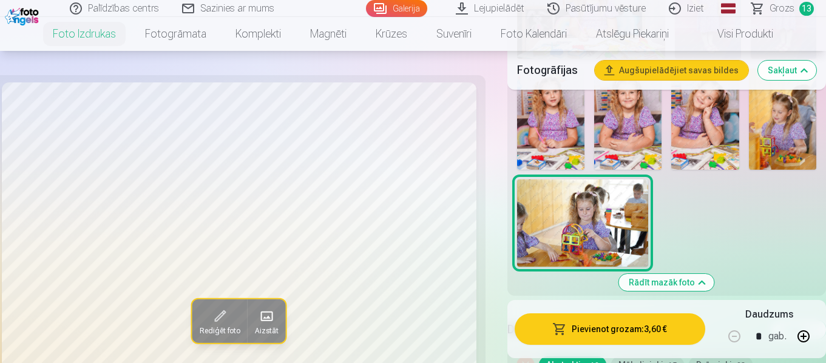
click at [788, 4] on span "Grozs" at bounding box center [781, 8] width 25 height 15
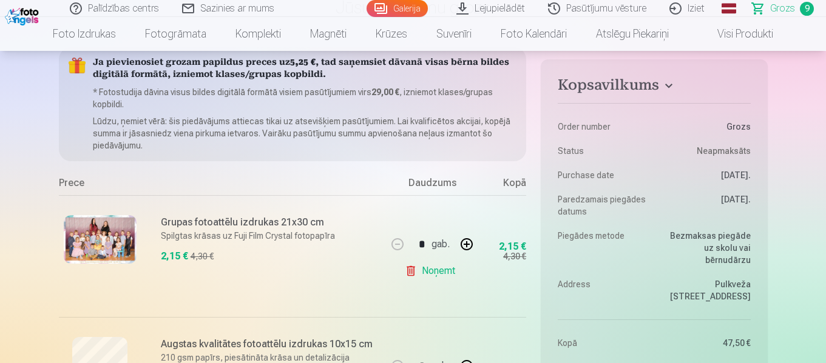
scroll to position [61, 0]
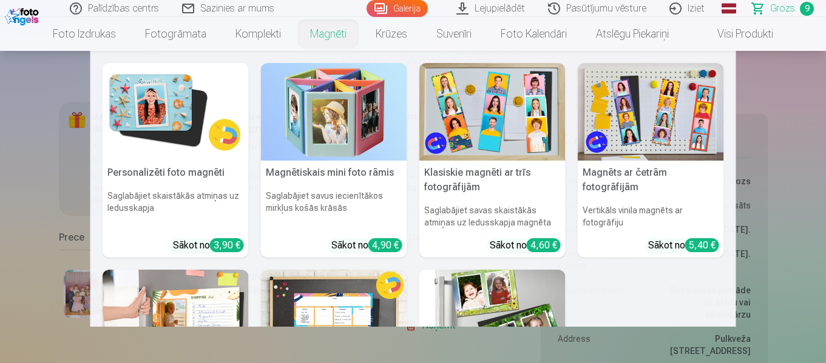
click at [314, 35] on link "Magnēti" at bounding box center [329, 34] width 66 height 34
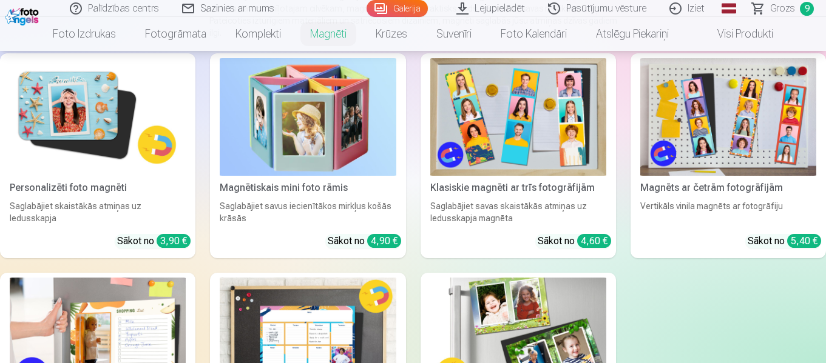
scroll to position [182, 0]
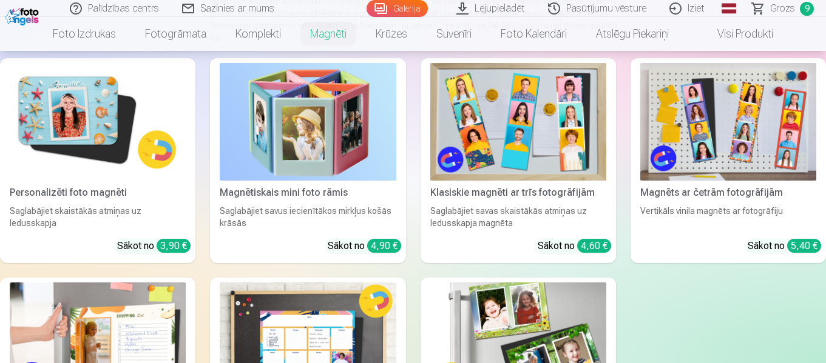
click at [147, 159] on img at bounding box center [98, 122] width 176 height 118
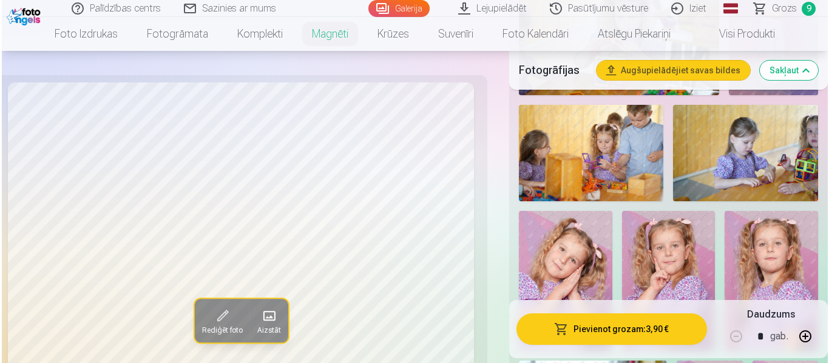
scroll to position [546, 0]
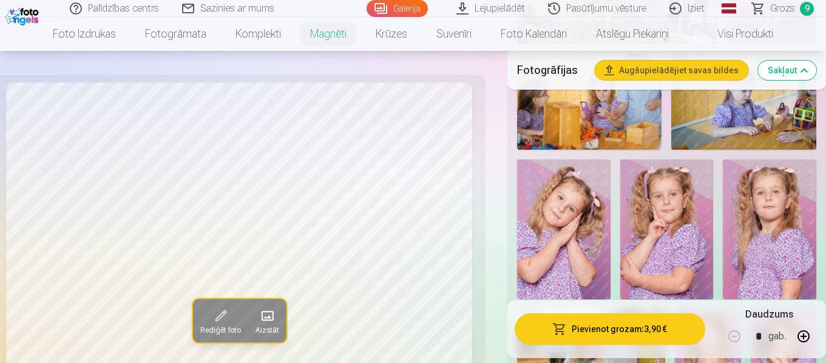
click at [554, 210] on img at bounding box center [563, 230] width 93 height 140
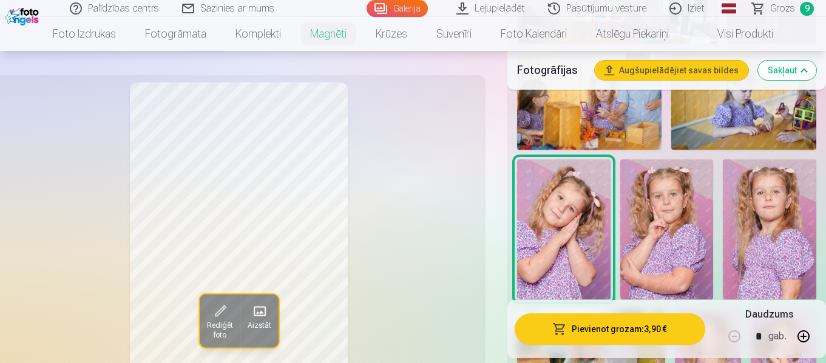
click at [624, 331] on button "Pievienot grozam : 3,90 €" at bounding box center [610, 330] width 191 height 32
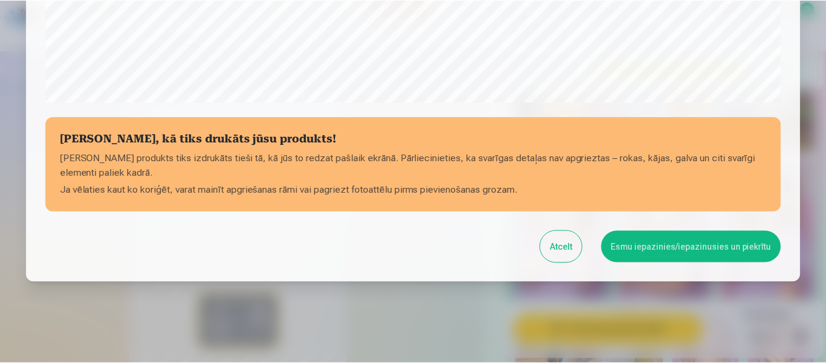
scroll to position [510, 0]
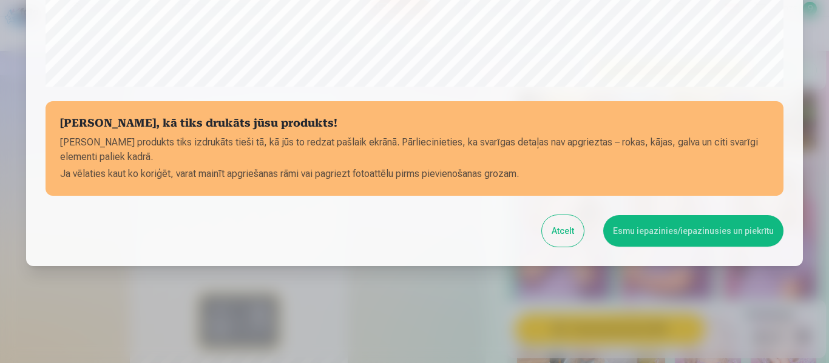
click at [698, 234] on button "Esmu iepazinies/iepazinusies un piekrītu" at bounding box center [693, 231] width 180 height 32
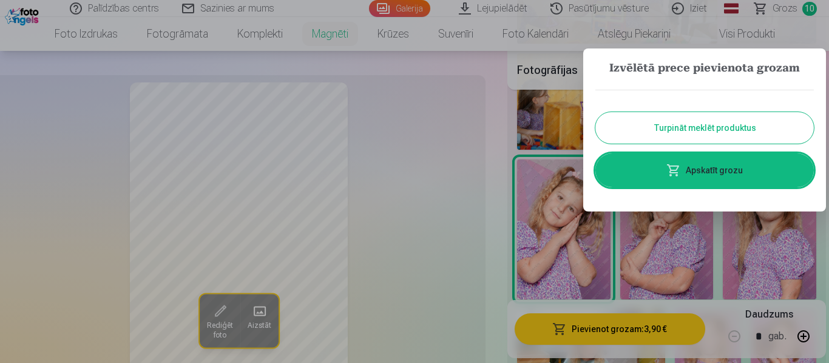
click at [669, 112] on div "Turpināt meklēt produktus Apskatīt grozu" at bounding box center [704, 139] width 218 height 122
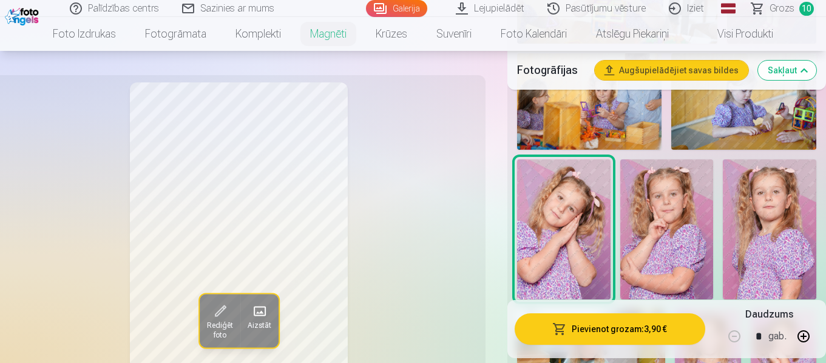
click at [788, 7] on span "Grozs" at bounding box center [781, 8] width 25 height 15
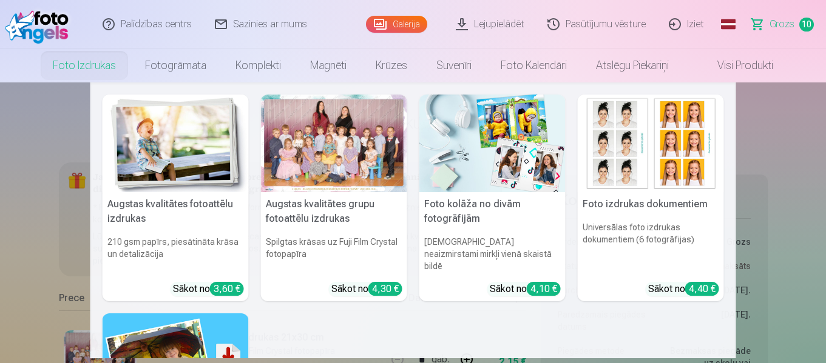
click at [146, 149] on img at bounding box center [176, 144] width 146 height 98
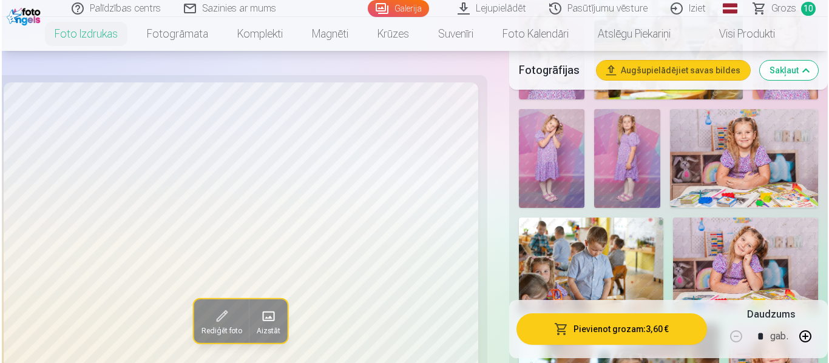
scroll to position [971, 0]
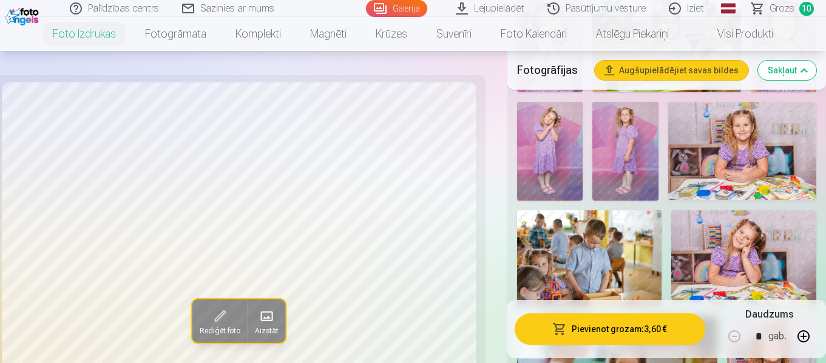
click at [729, 188] on img at bounding box center [742, 151] width 148 height 99
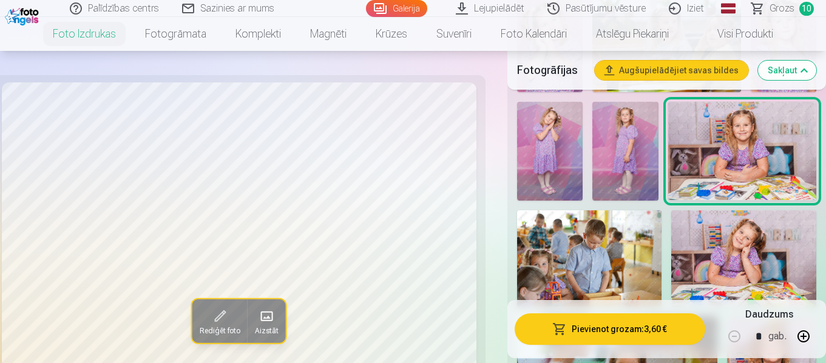
click at [644, 328] on button "Pievienot grozam : 3,60 €" at bounding box center [610, 330] width 191 height 32
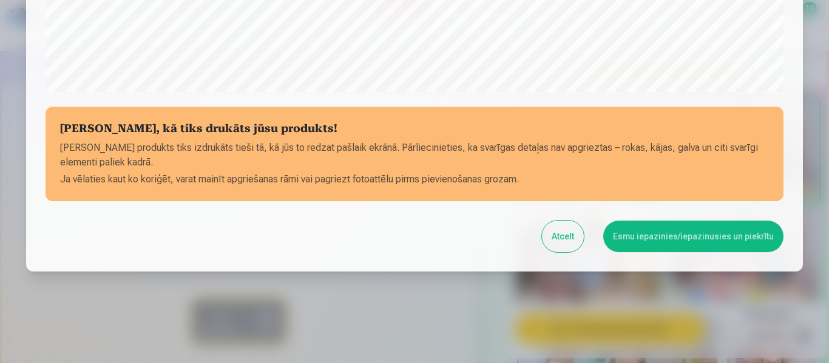
scroll to position [510, 0]
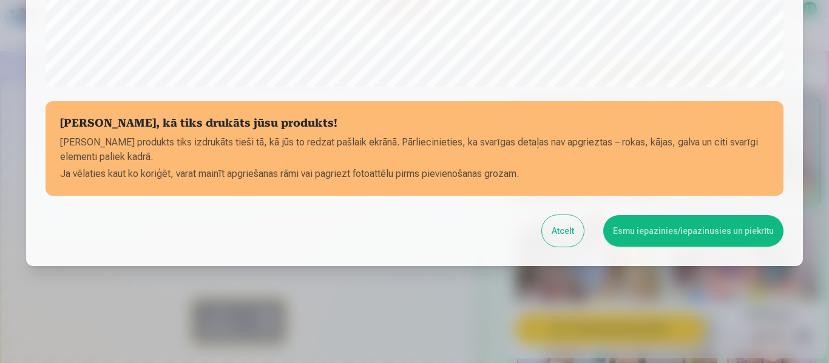
click at [665, 235] on button "Esmu iepazinies/iepazinusies un piekrītu" at bounding box center [693, 231] width 180 height 32
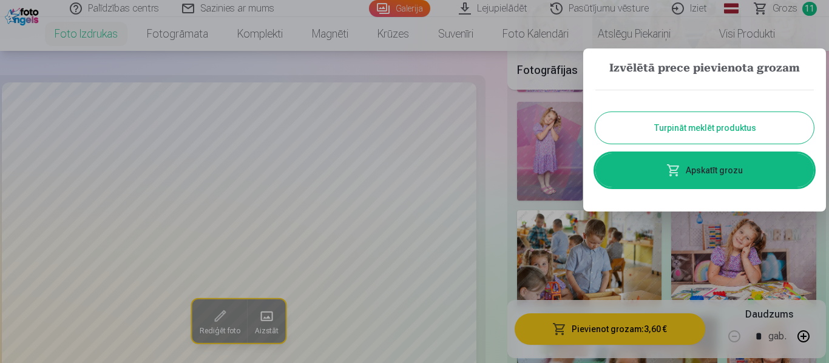
click at [695, 186] on link "Apskatīt grozu" at bounding box center [704, 171] width 218 height 34
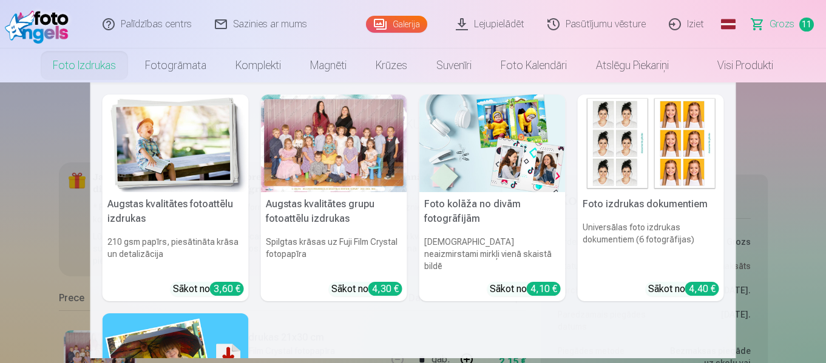
click at [169, 150] on img at bounding box center [176, 144] width 146 height 98
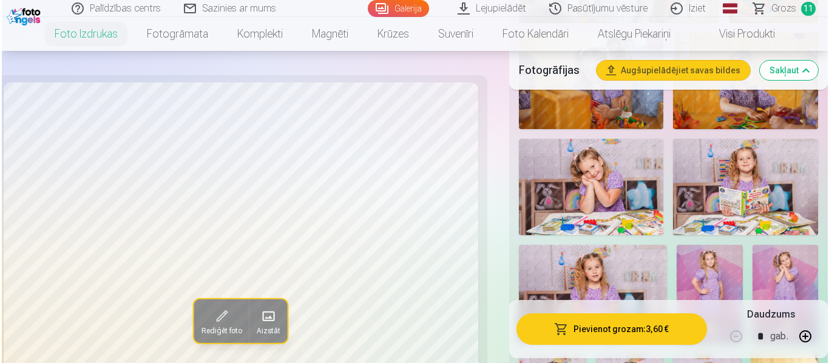
scroll to position [1942, 0]
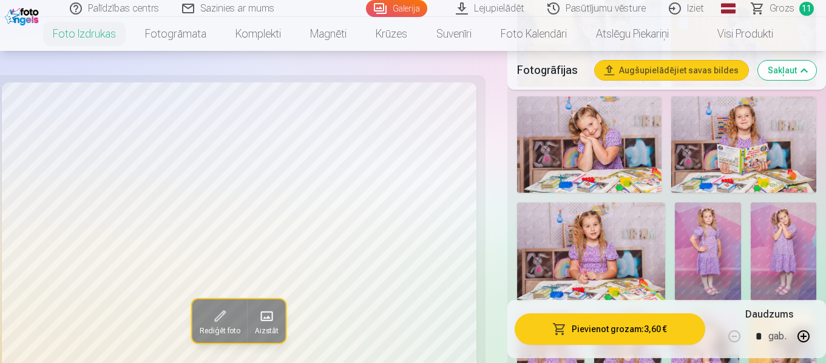
click at [609, 163] on img at bounding box center [589, 144] width 145 height 96
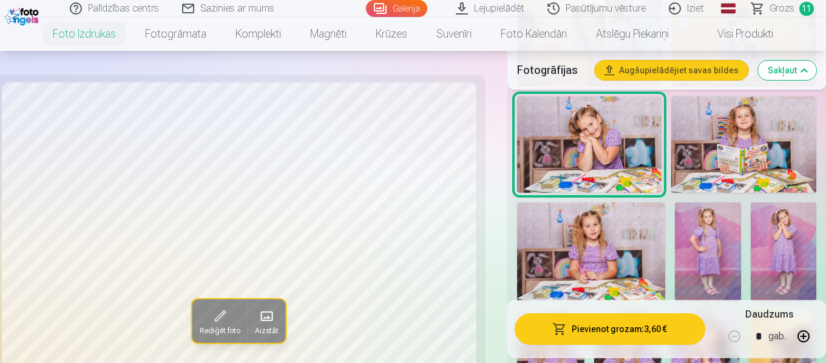
click at [608, 321] on button "Pievienot grozam : 3,60 €" at bounding box center [610, 330] width 191 height 32
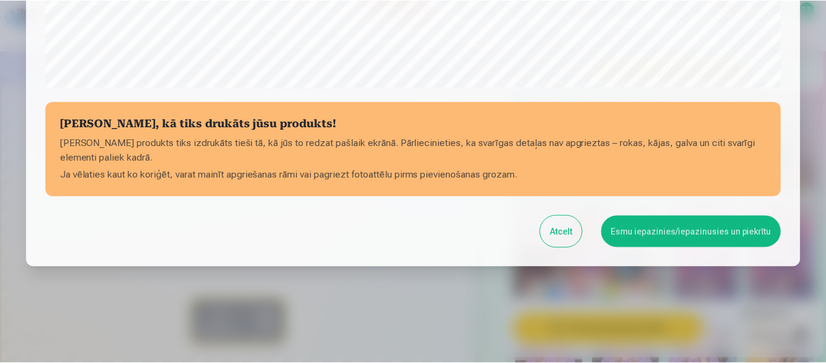
scroll to position [510, 0]
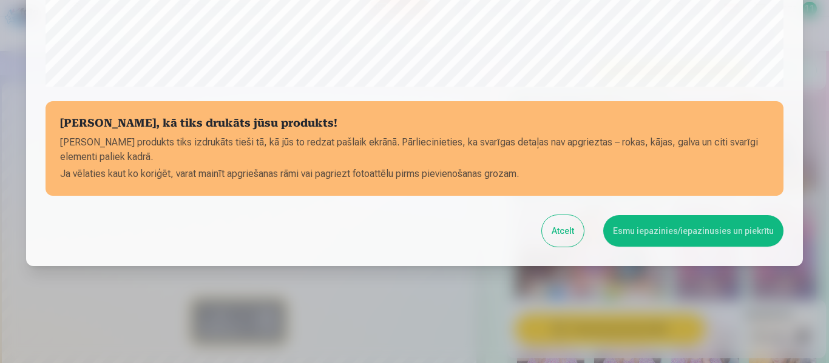
click at [646, 231] on button "Esmu iepazinies/iepazinusies un piekrītu" at bounding box center [693, 231] width 180 height 32
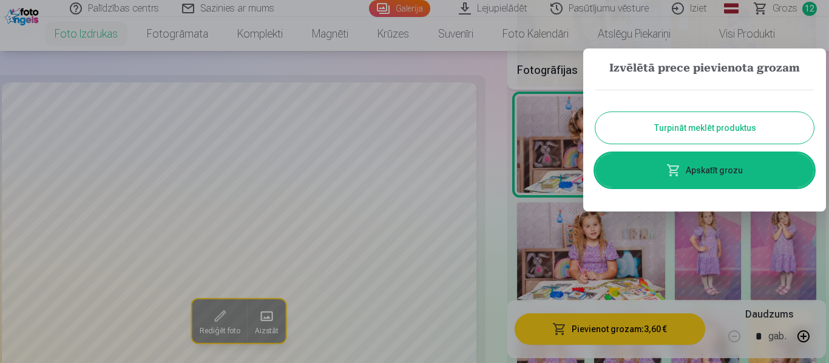
click at [666, 118] on button "Turpināt meklēt produktus" at bounding box center [704, 128] width 218 height 32
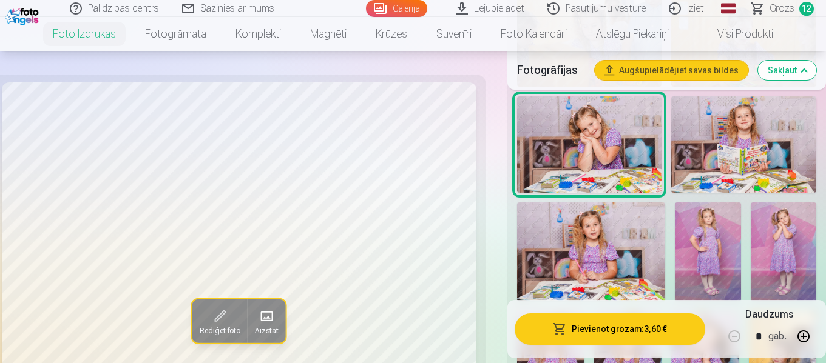
click at [789, 4] on span "Grozs" at bounding box center [781, 8] width 25 height 15
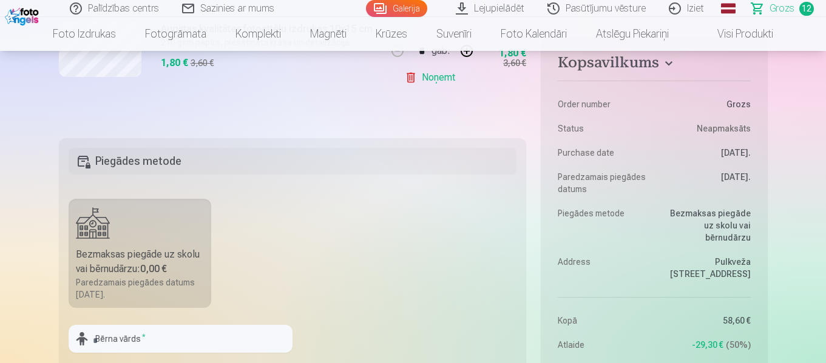
scroll to position [1760, 0]
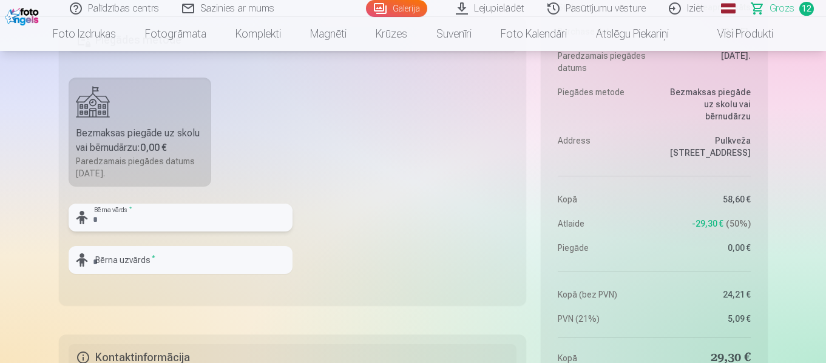
click at [244, 212] on input "text" at bounding box center [181, 218] width 224 height 28
type input "*"
type input "******"
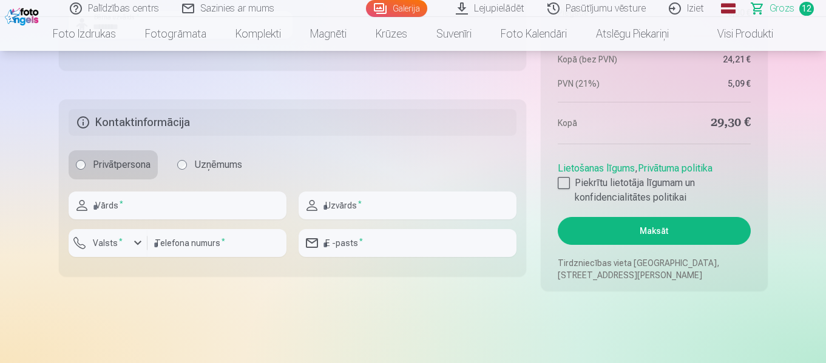
scroll to position [2002, 0]
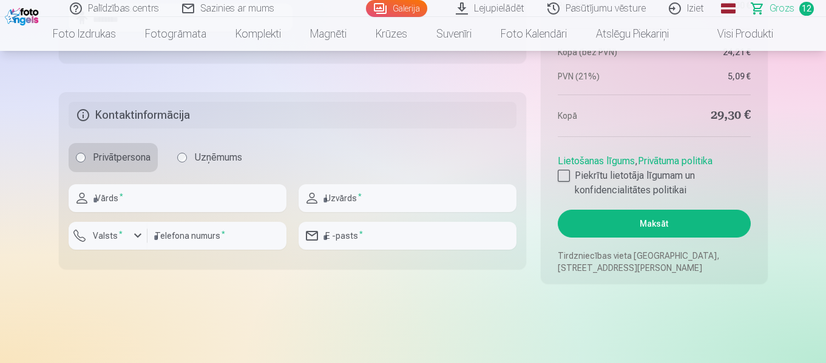
type input "********"
click at [189, 199] on input "text" at bounding box center [178, 198] width 218 height 28
type input "*****"
click at [342, 192] on input "text" at bounding box center [408, 198] width 218 height 28
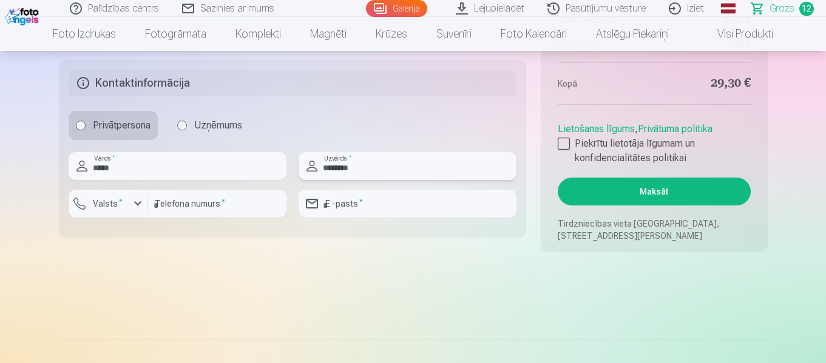
scroll to position [2063, 0]
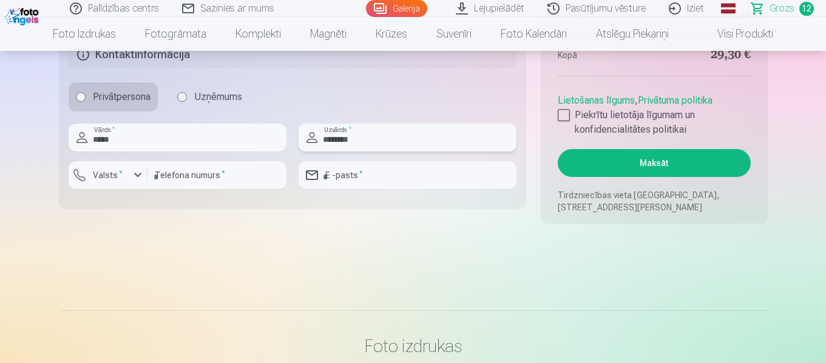
type input "********"
click at [202, 179] on input "number" at bounding box center [216, 175] width 139 height 28
type input "********"
click at [378, 174] on input "email" at bounding box center [408, 175] width 218 height 28
type input "**********"
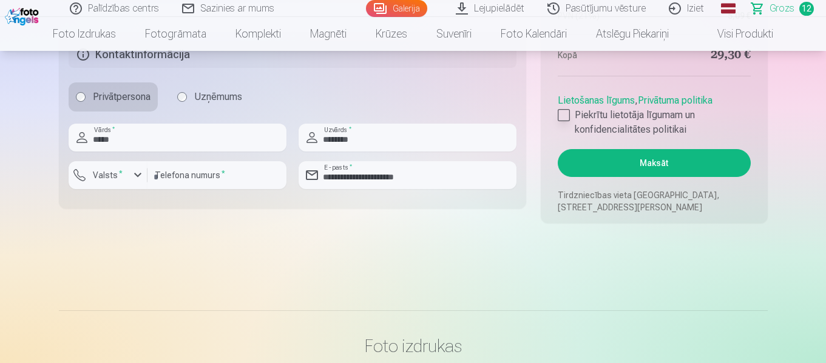
click at [561, 113] on div at bounding box center [564, 115] width 12 height 12
click at [595, 155] on button "Maksāt" at bounding box center [654, 163] width 192 height 28
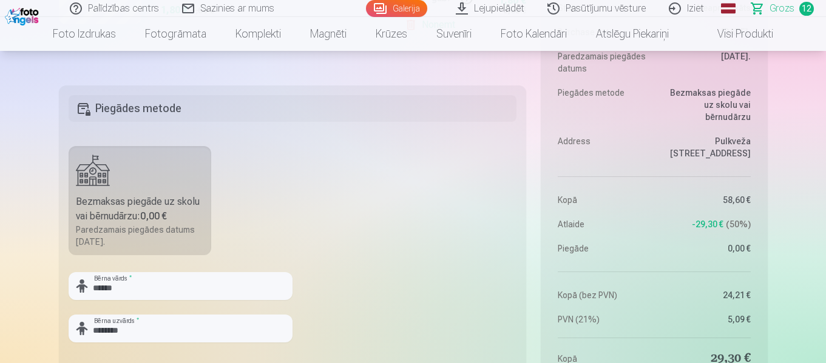
scroll to position [1699, 0]
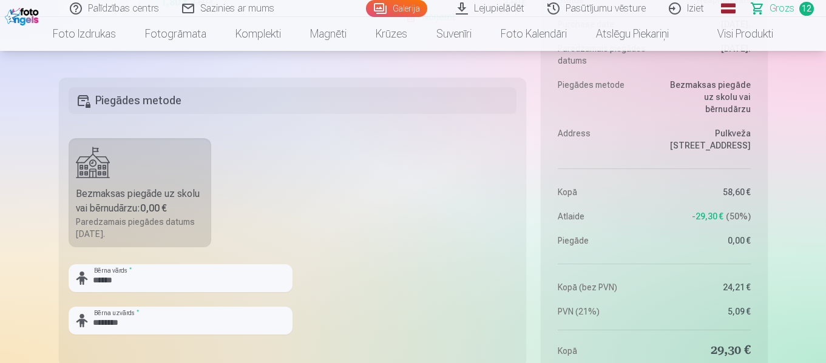
click at [158, 183] on label "Bezmaksas piegāde uz skolu vai bērnudārzu : 0,00 € Paredzamais piegādes datums …" at bounding box center [140, 192] width 143 height 109
click at [183, 93] on h5 "Piegādes metode" at bounding box center [293, 100] width 448 height 27
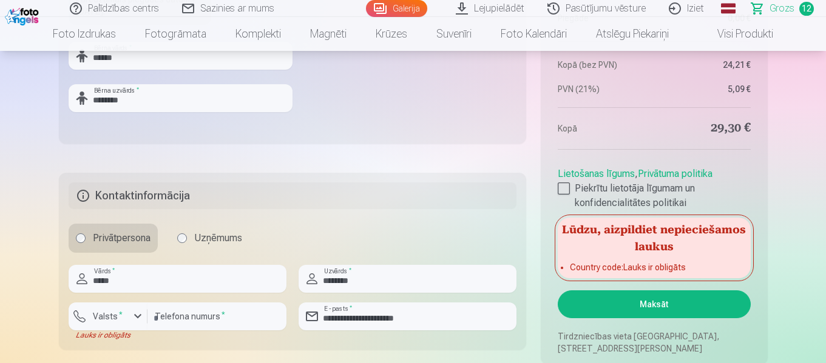
scroll to position [1942, 0]
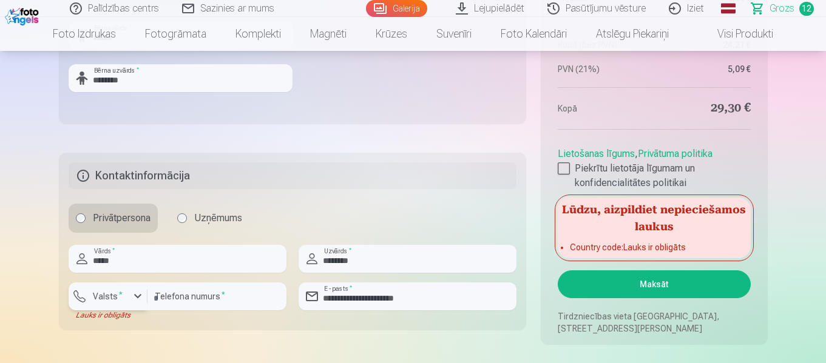
click at [130, 300] on div "button" at bounding box center [137, 296] width 15 height 15
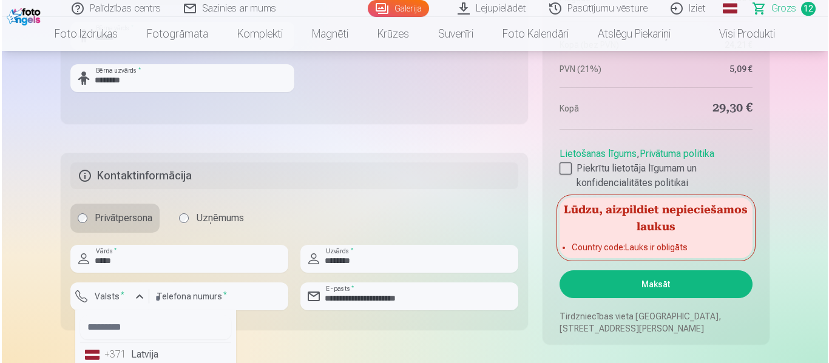
scroll to position [2002, 0]
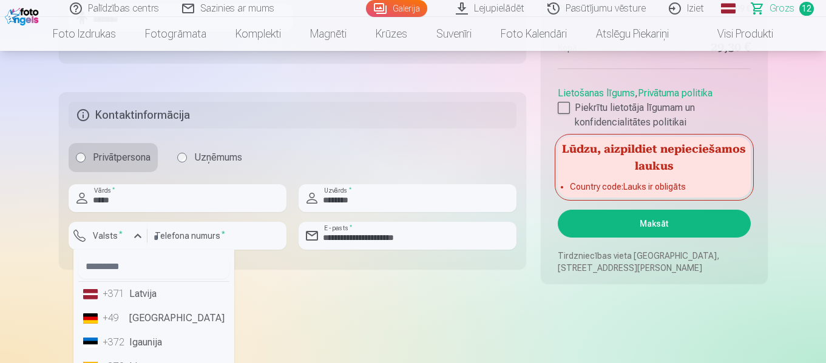
click at [172, 294] on li "+371 Latvija" at bounding box center [153, 294] width 151 height 24
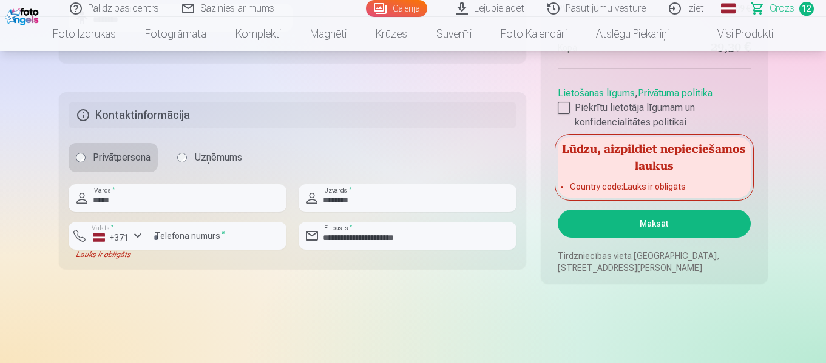
click at [640, 228] on button "Maksāt" at bounding box center [654, 224] width 192 height 28
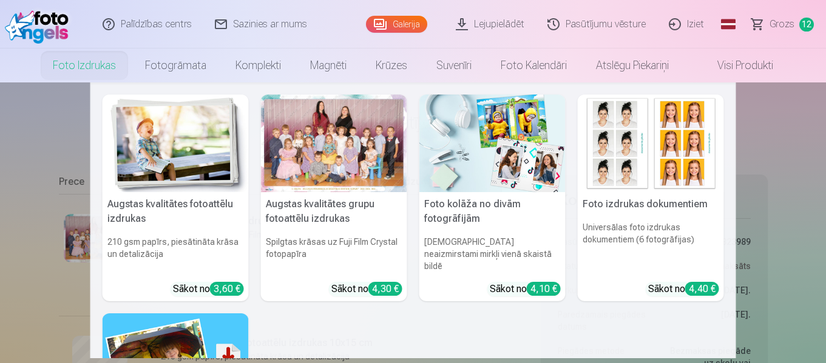
click at [66, 63] on link "Foto izdrukas" at bounding box center [84, 66] width 92 height 34
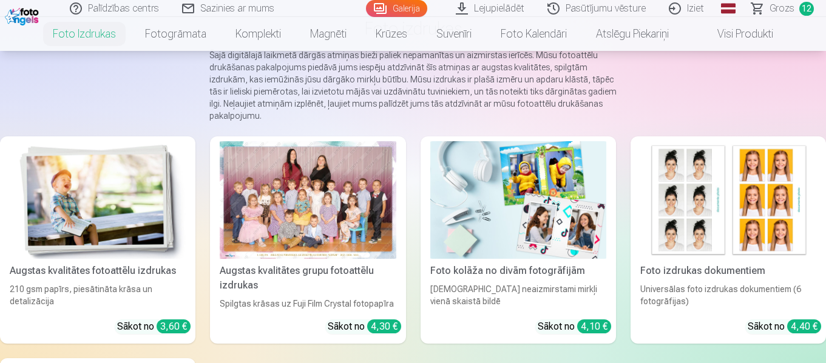
scroll to position [121, 0]
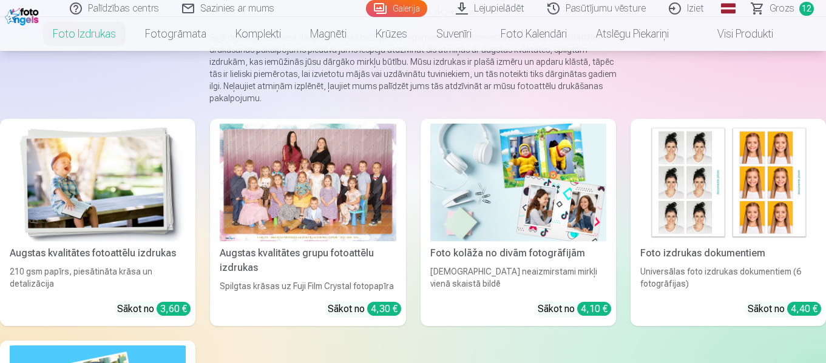
click at [149, 172] on img at bounding box center [98, 183] width 176 height 118
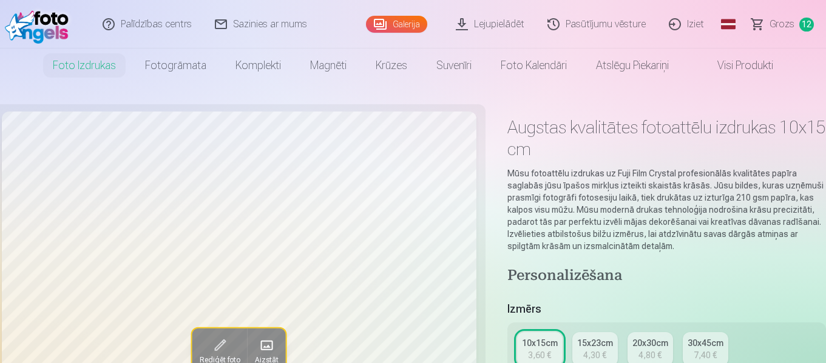
click at [779, 10] on link "Grozs 12" at bounding box center [783, 24] width 86 height 49
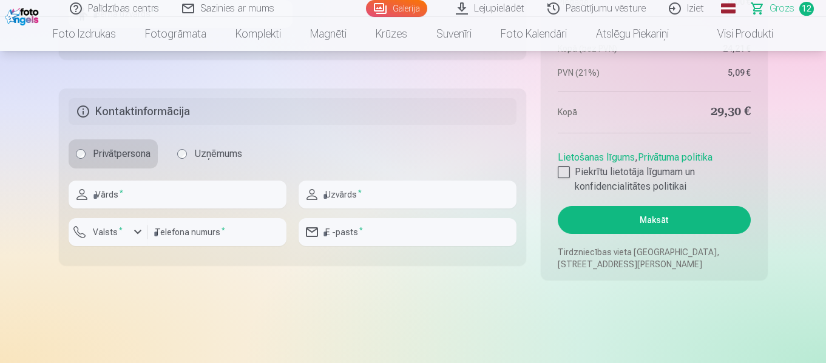
scroll to position [2002, 0]
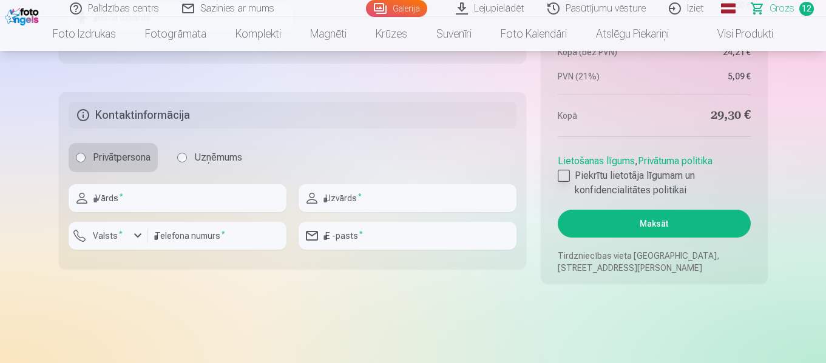
click at [569, 177] on div at bounding box center [564, 176] width 12 height 12
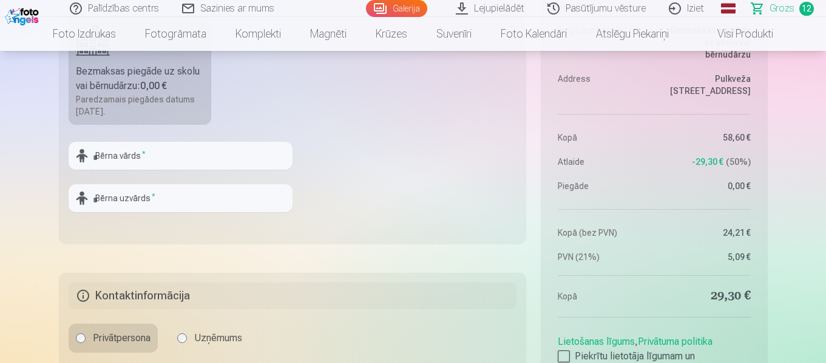
scroll to position [1820, 0]
click at [177, 151] on input "text" at bounding box center [181, 157] width 224 height 28
type input "******"
click at [147, 194] on input "text" at bounding box center [181, 200] width 224 height 28
type input "********"
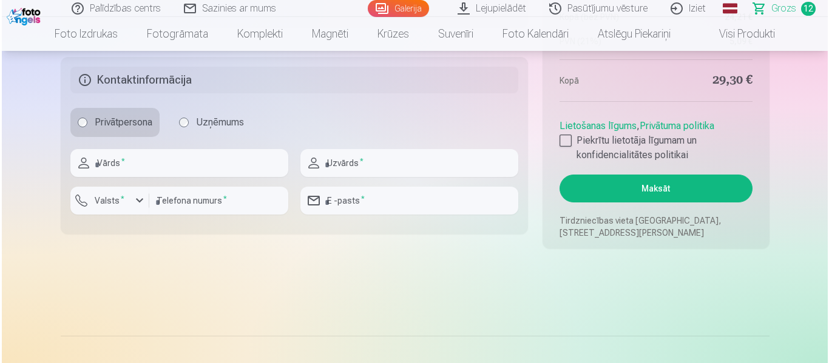
scroll to position [2063, 0]
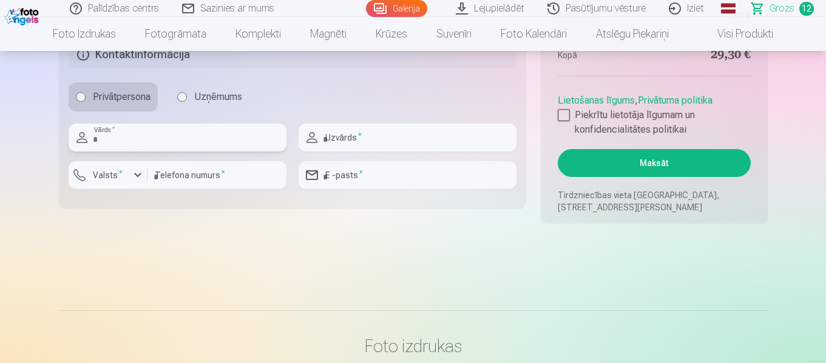
click at [151, 136] on input "text" at bounding box center [178, 138] width 218 height 28
type input "*****"
click at [179, 175] on input "number" at bounding box center [216, 175] width 139 height 28
type input "********"
click at [124, 174] on label "Valsts *" at bounding box center [107, 175] width 39 height 12
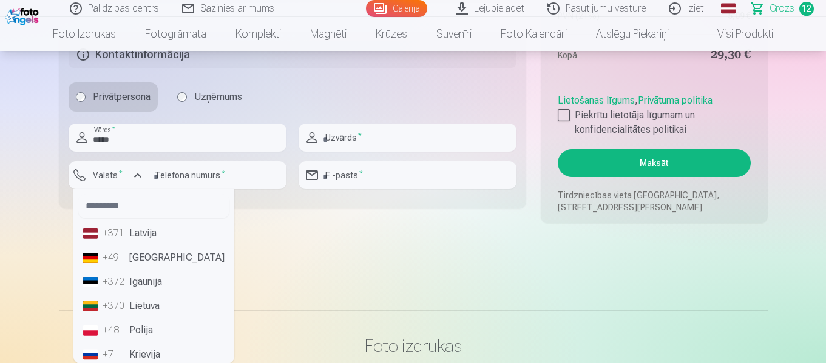
click at [144, 238] on li "+371 Latvija" at bounding box center [153, 233] width 151 height 24
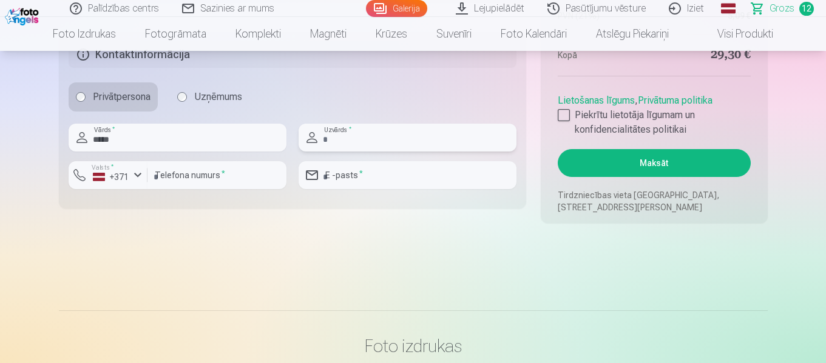
click at [341, 141] on input "text" at bounding box center [408, 138] width 218 height 28
type input "********"
click at [366, 178] on input "email" at bounding box center [408, 175] width 218 height 28
type input "**********"
click at [592, 172] on button "Maksāt" at bounding box center [654, 163] width 192 height 28
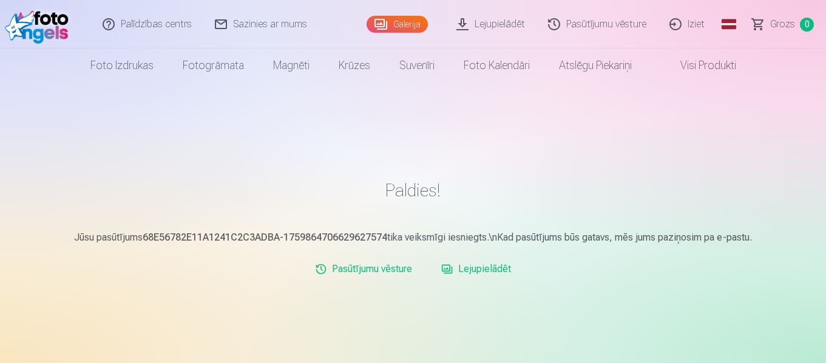
click at [487, 266] on link "Lejupielādēt" at bounding box center [475, 269] width 79 height 24
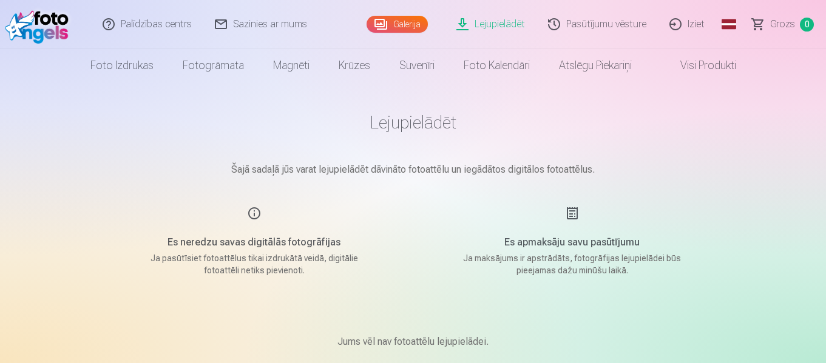
click at [492, 20] on link "Lejupielādēt" at bounding box center [491, 24] width 92 height 49
click at [427, 134] on main "Lejupielādēt Šajā sadaļā jūs varat lejupielādēt dāvināto fotoattēlu un iegādāto…" at bounding box center [413, 245] width 607 height 325
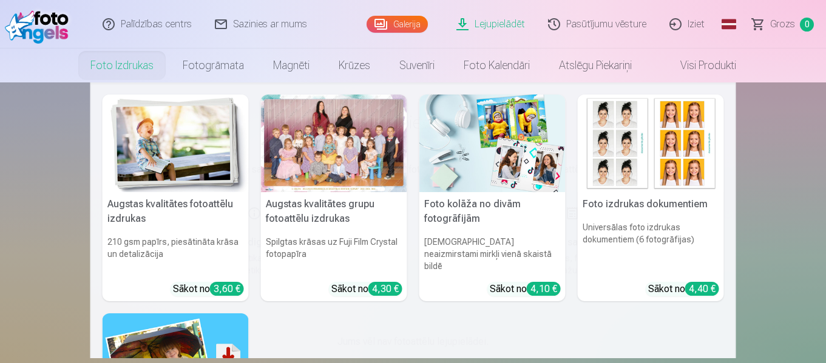
click at [116, 67] on link "Foto izdrukas" at bounding box center [122, 66] width 92 height 34
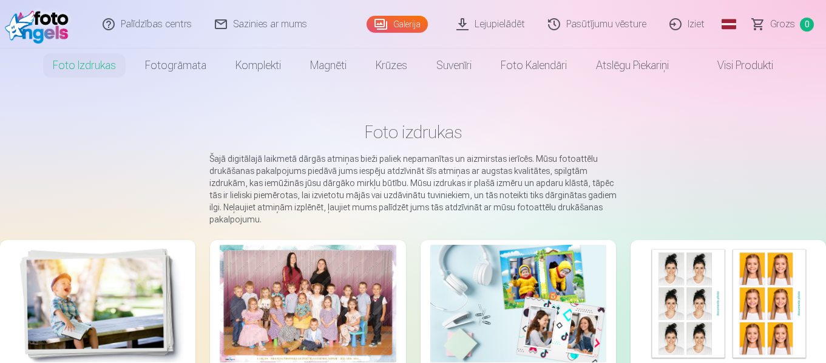
click at [493, 24] on link "Lejupielādēt" at bounding box center [491, 24] width 92 height 49
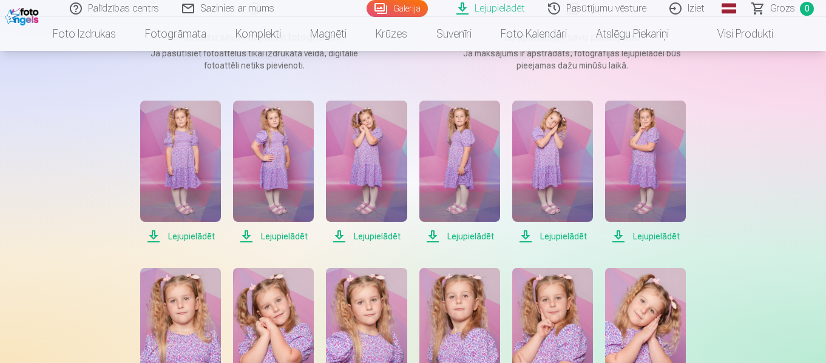
scroll to position [243, 0]
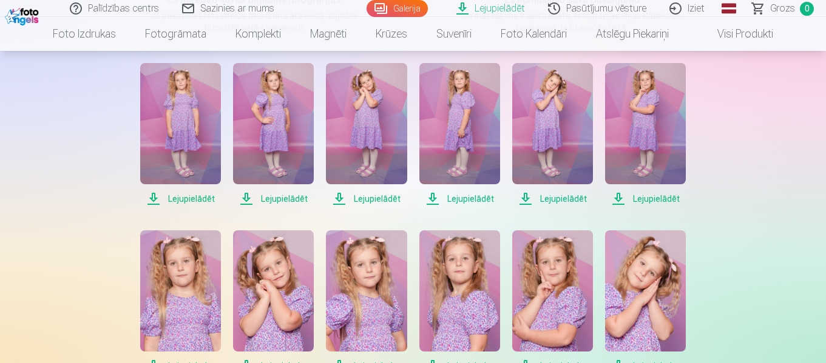
click at [192, 199] on span "Lejupielādēt" at bounding box center [180, 199] width 81 height 15
click at [283, 204] on span "Lejupielādēt" at bounding box center [273, 199] width 81 height 15
click at [374, 198] on span "Lejupielādēt" at bounding box center [366, 199] width 81 height 15
click at [455, 200] on span "Lejupielādēt" at bounding box center [459, 199] width 81 height 15
click at [556, 200] on span "Lejupielādēt" at bounding box center [552, 199] width 81 height 15
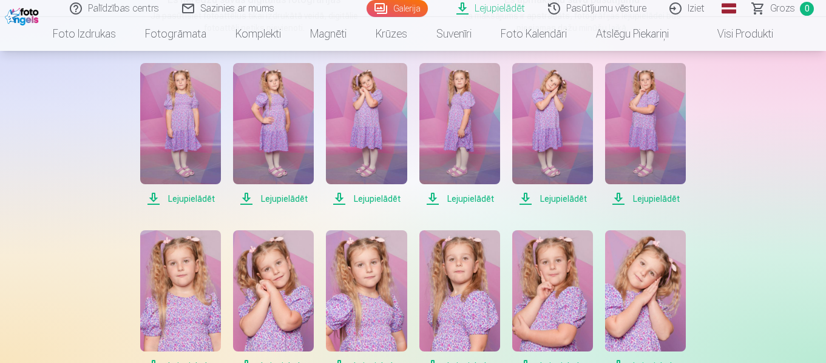
click at [585, 198] on span "Lejupielādēt" at bounding box center [552, 199] width 81 height 15
click at [639, 195] on span "Lejupielādēt" at bounding box center [645, 199] width 81 height 15
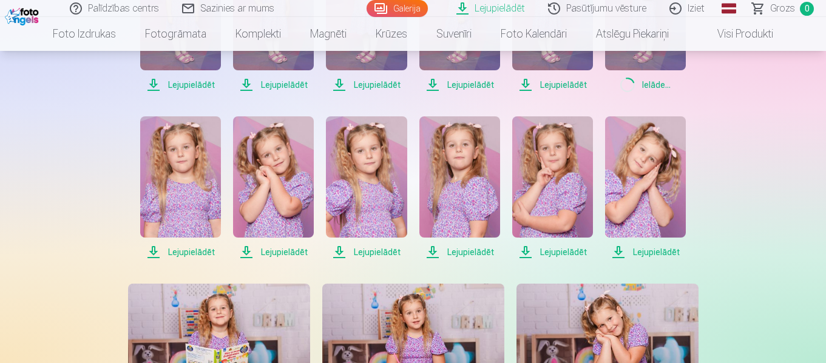
scroll to position [364, 0]
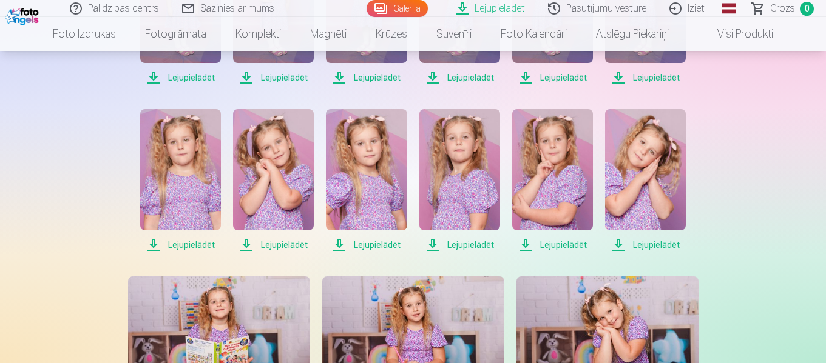
click at [202, 243] on span "Lejupielādēt" at bounding box center [180, 245] width 81 height 15
click at [280, 244] on span "Lejupielādēt" at bounding box center [273, 245] width 81 height 15
click at [370, 245] on span "Lejupielādēt" at bounding box center [366, 245] width 81 height 15
click at [464, 246] on span "Lejupielādēt" at bounding box center [459, 245] width 81 height 15
click at [563, 246] on span "Lejupielādēt" at bounding box center [552, 245] width 81 height 15
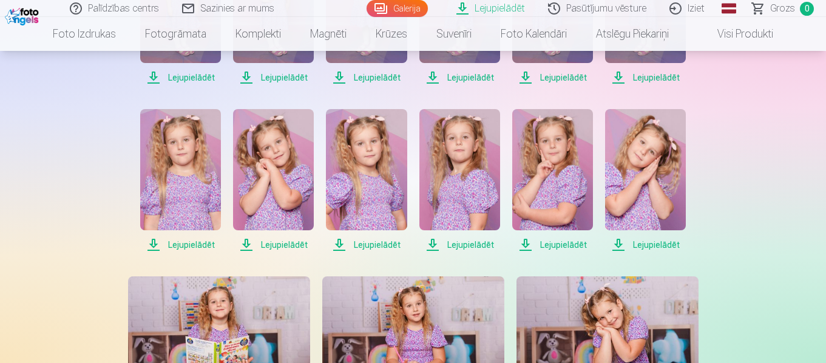
click at [649, 245] on span "Lejupielādēt" at bounding box center [645, 245] width 81 height 15
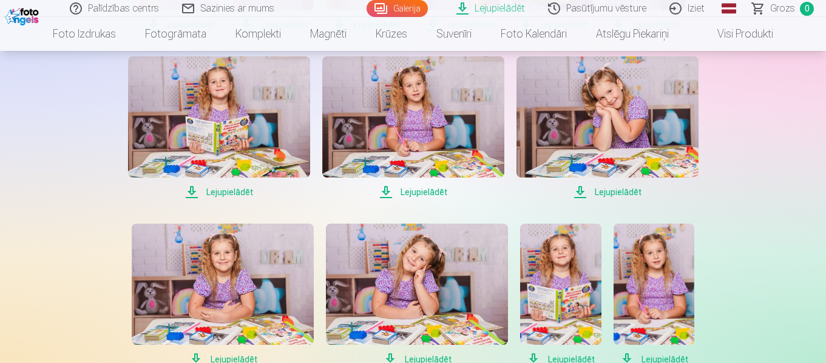
scroll to position [607, 0]
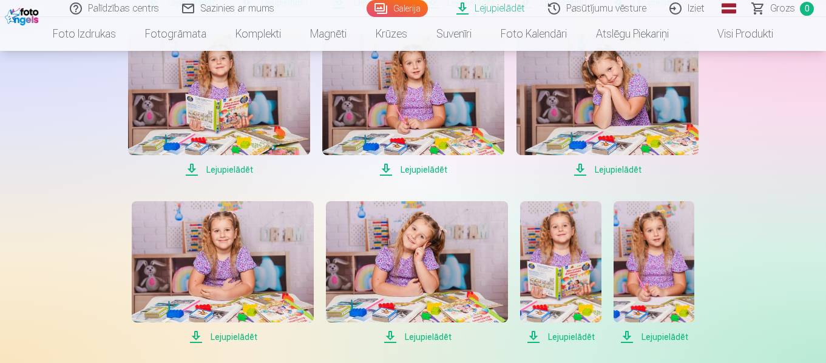
click at [231, 170] on span "Lejupielādēt" at bounding box center [219, 170] width 182 height 15
click at [428, 175] on span "Lejupielādēt" at bounding box center [413, 170] width 182 height 15
click at [576, 176] on span "Lejupielādēt" at bounding box center [607, 170] width 182 height 15
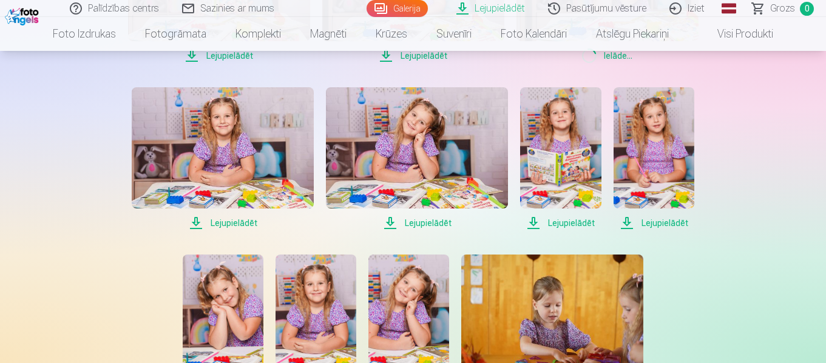
scroll to position [728, 0]
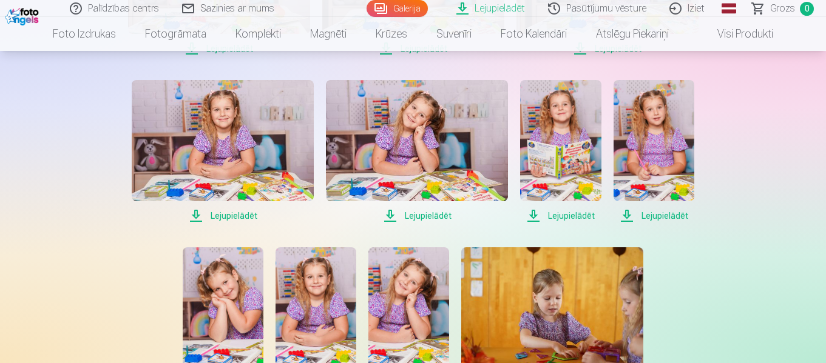
click at [231, 217] on span "Lejupielādēt" at bounding box center [223, 216] width 182 height 15
click at [433, 217] on span "Lejupielādēt" at bounding box center [417, 216] width 182 height 15
click at [569, 217] on span "Lejupielādēt" at bounding box center [560, 216] width 81 height 15
click at [663, 218] on span "Lejupielādēt" at bounding box center [653, 216] width 81 height 15
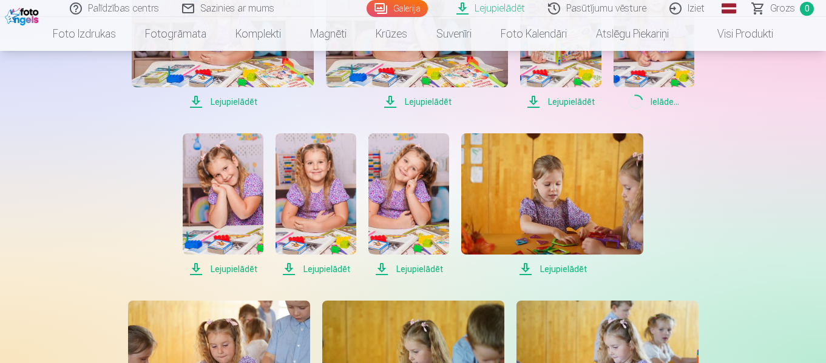
scroll to position [850, 0]
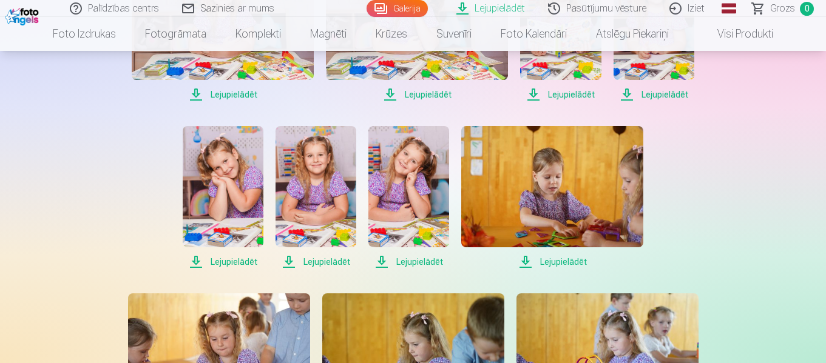
click at [237, 263] on span "Lejupielādēt" at bounding box center [223, 262] width 81 height 15
click at [326, 265] on span "Lejupielādēt" at bounding box center [315, 262] width 81 height 15
click at [422, 265] on span "Lejupielādēt" at bounding box center [408, 262] width 81 height 15
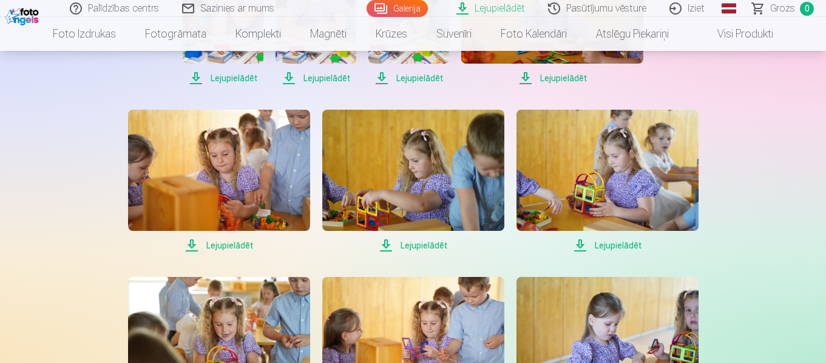
scroll to position [1092, 0]
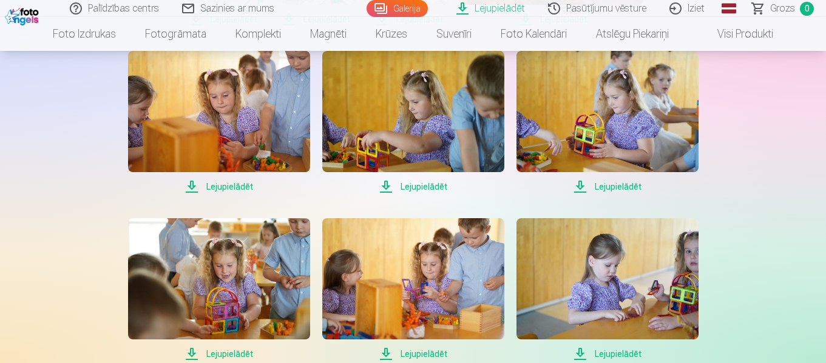
click at [425, 186] on span "Lejupielādēt" at bounding box center [413, 187] width 182 height 15
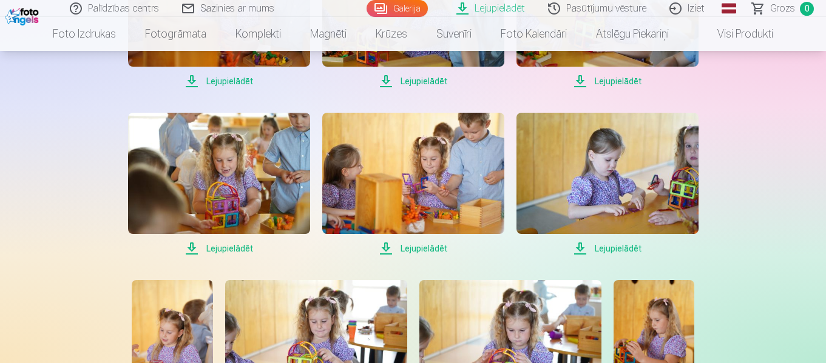
scroll to position [1214, 0]
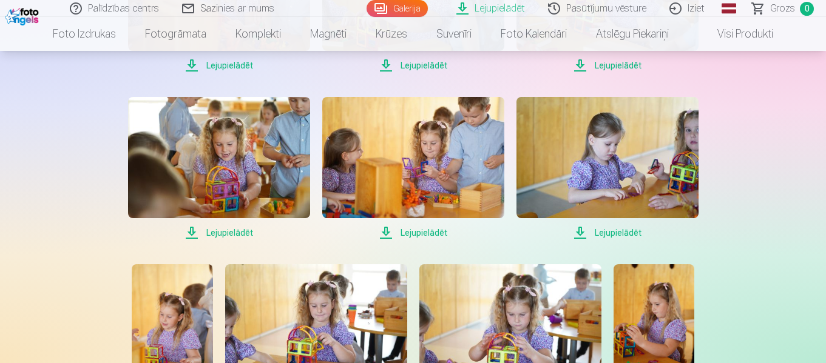
click at [240, 230] on span "Lejupielādēt" at bounding box center [219, 233] width 182 height 15
click at [424, 234] on span "Lejupielādēt" at bounding box center [413, 233] width 182 height 15
click at [616, 232] on span "Lejupielādēt" at bounding box center [607, 233] width 182 height 15
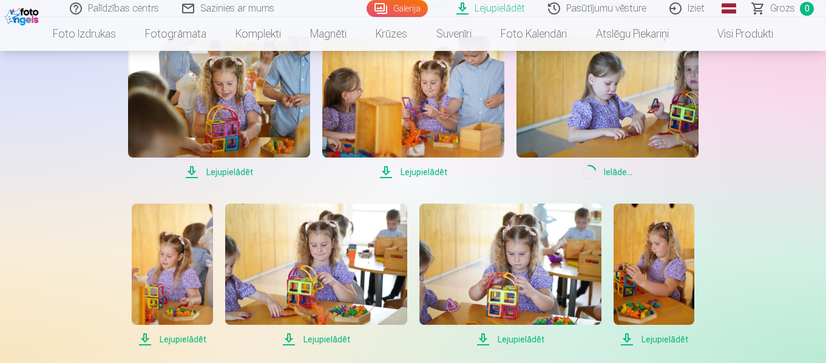
scroll to position [1335, 0]
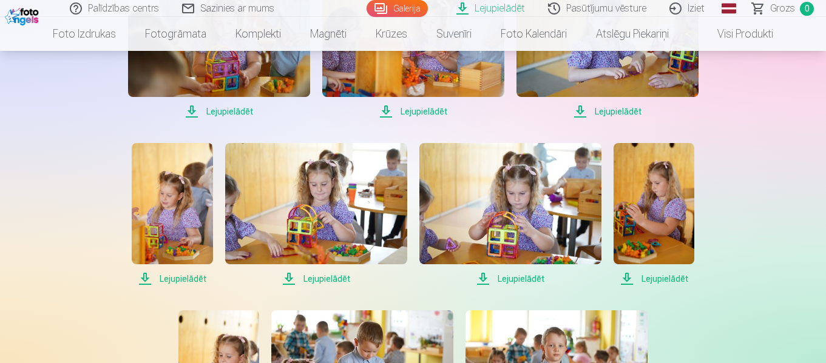
click at [194, 281] on span "Lejupielādēt" at bounding box center [172, 279] width 81 height 15
click at [326, 280] on span "Lejupielādēt" at bounding box center [316, 279] width 182 height 15
click at [530, 279] on span "Lejupielādēt" at bounding box center [510, 279] width 182 height 15
click at [658, 282] on span "Lejupielādēt" at bounding box center [653, 279] width 81 height 15
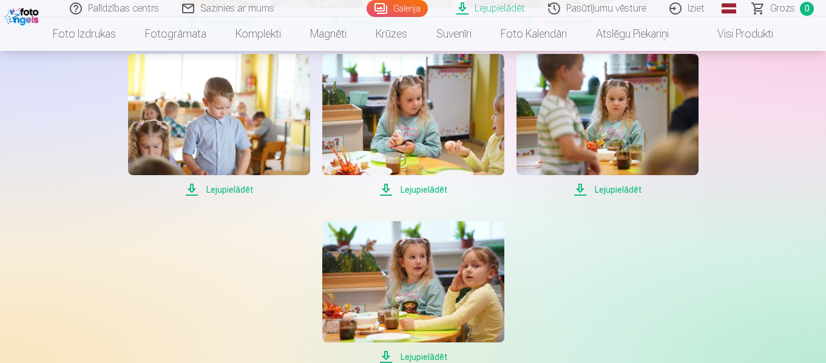
scroll to position [1760, 0]
click at [430, 189] on span "Lejupielādēt" at bounding box center [413, 189] width 182 height 15
drag, startPoint x: 569, startPoint y: 262, endPoint x: 570, endPoint y: 256, distance: 6.3
click at [605, 189] on span "Lejupielādēt" at bounding box center [607, 189] width 182 height 15
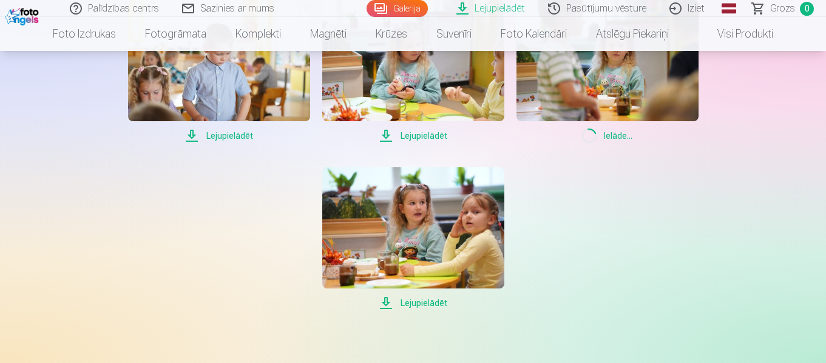
scroll to position [1820, 0]
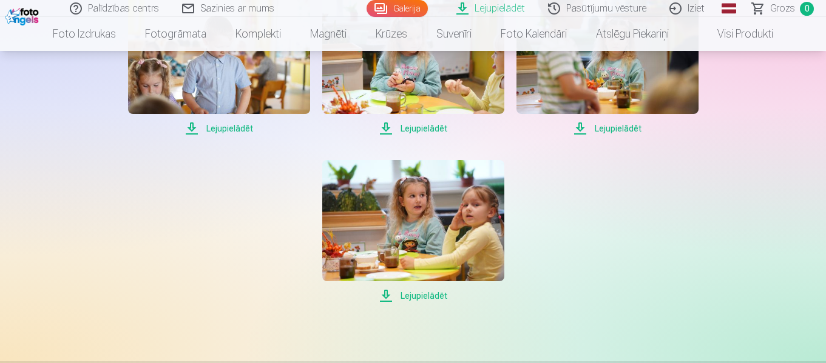
click at [431, 296] on span "Lejupielādēt" at bounding box center [413, 296] width 182 height 15
drag, startPoint x: 806, startPoint y: 129, endPoint x: 797, endPoint y: 127, distance: 8.7
